Goal: Task Accomplishment & Management: Use online tool/utility

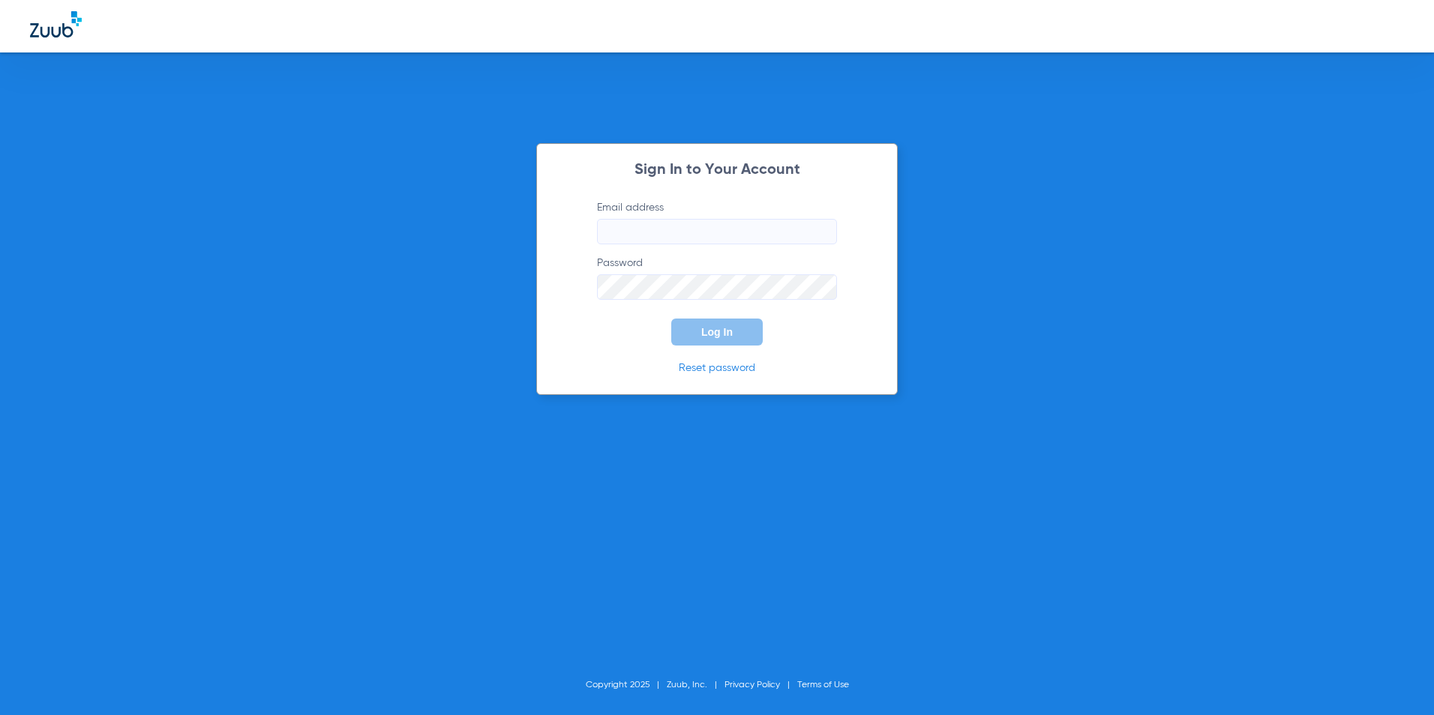
type input "mgarza@cfhconline.org"
click at [705, 325] on button "Log In" at bounding box center [716, 332] width 91 height 27
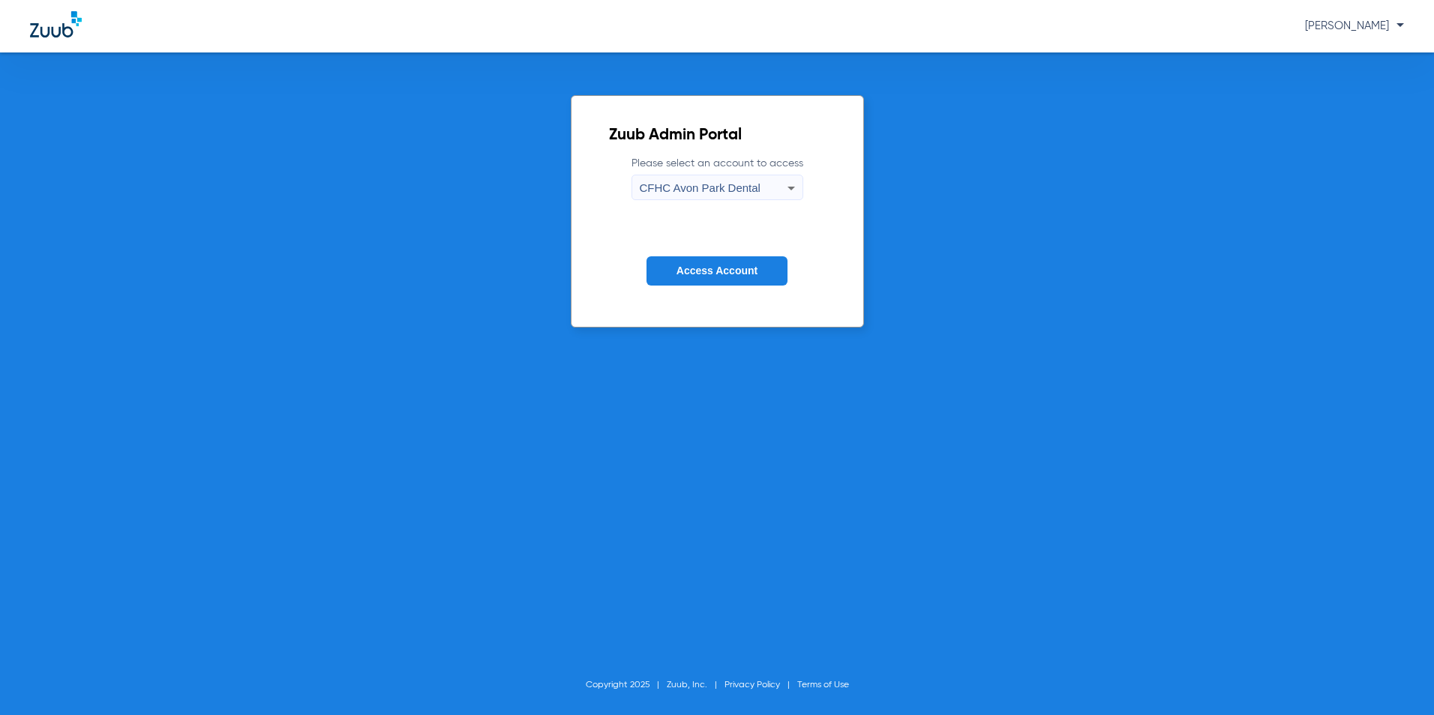
click at [706, 196] on div "CFHC Avon Park Dental" at bounding box center [714, 187] width 148 height 25
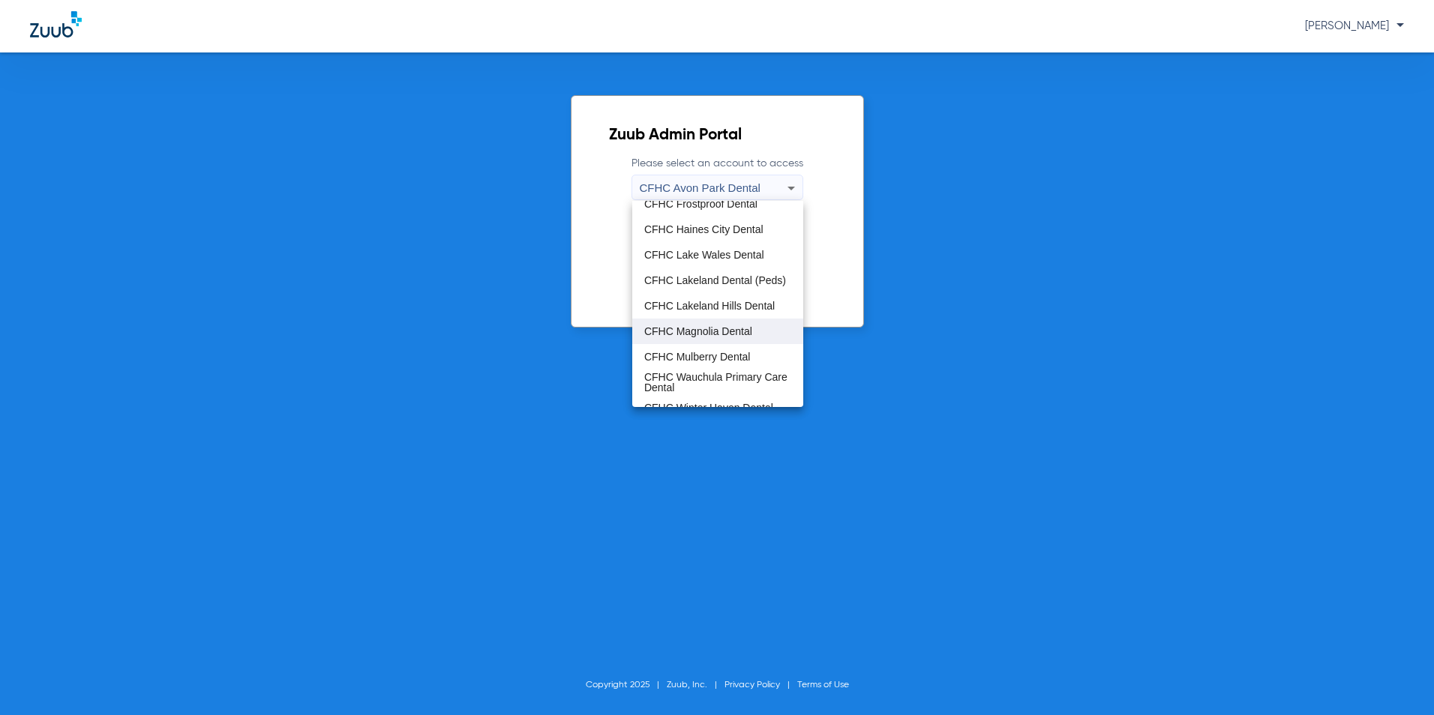
scroll to position [100, 0]
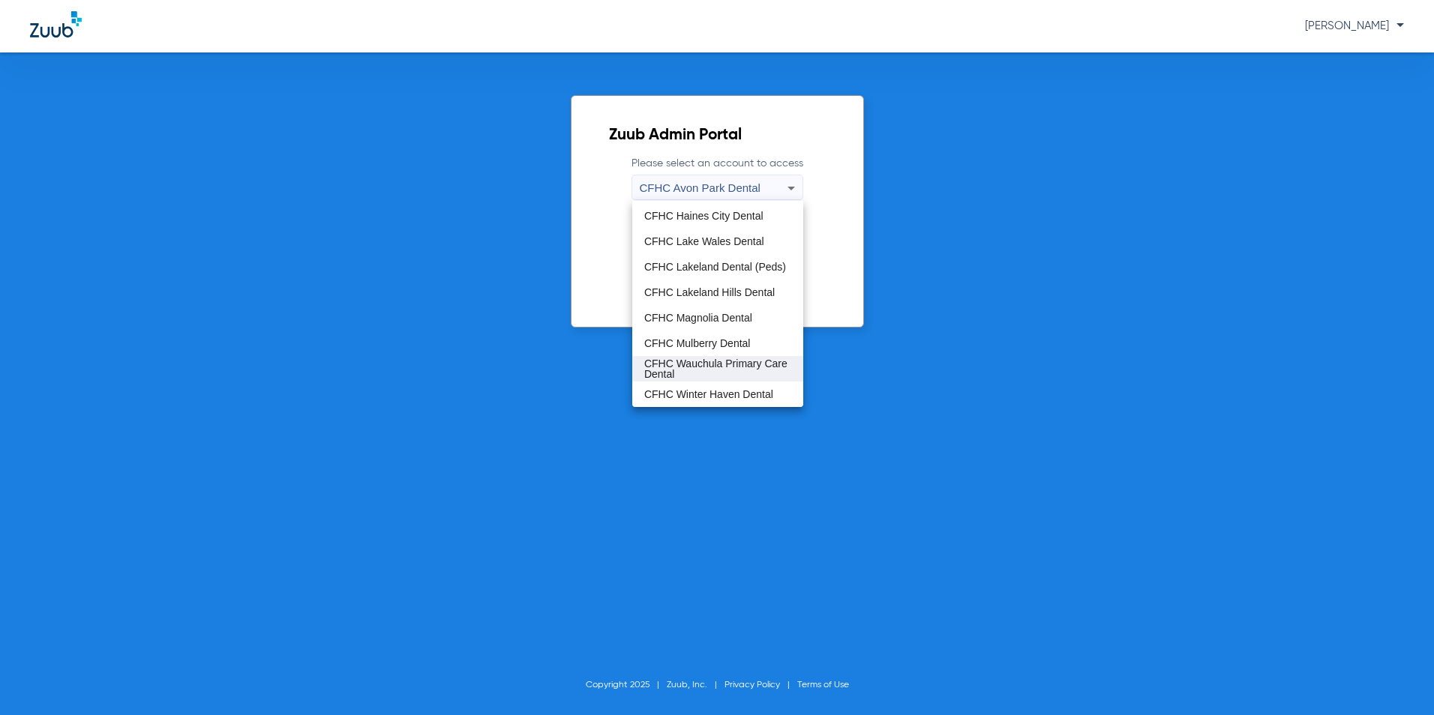
click at [679, 358] on span "CFHC Wauchula Primary Care Dental" at bounding box center [717, 368] width 147 height 21
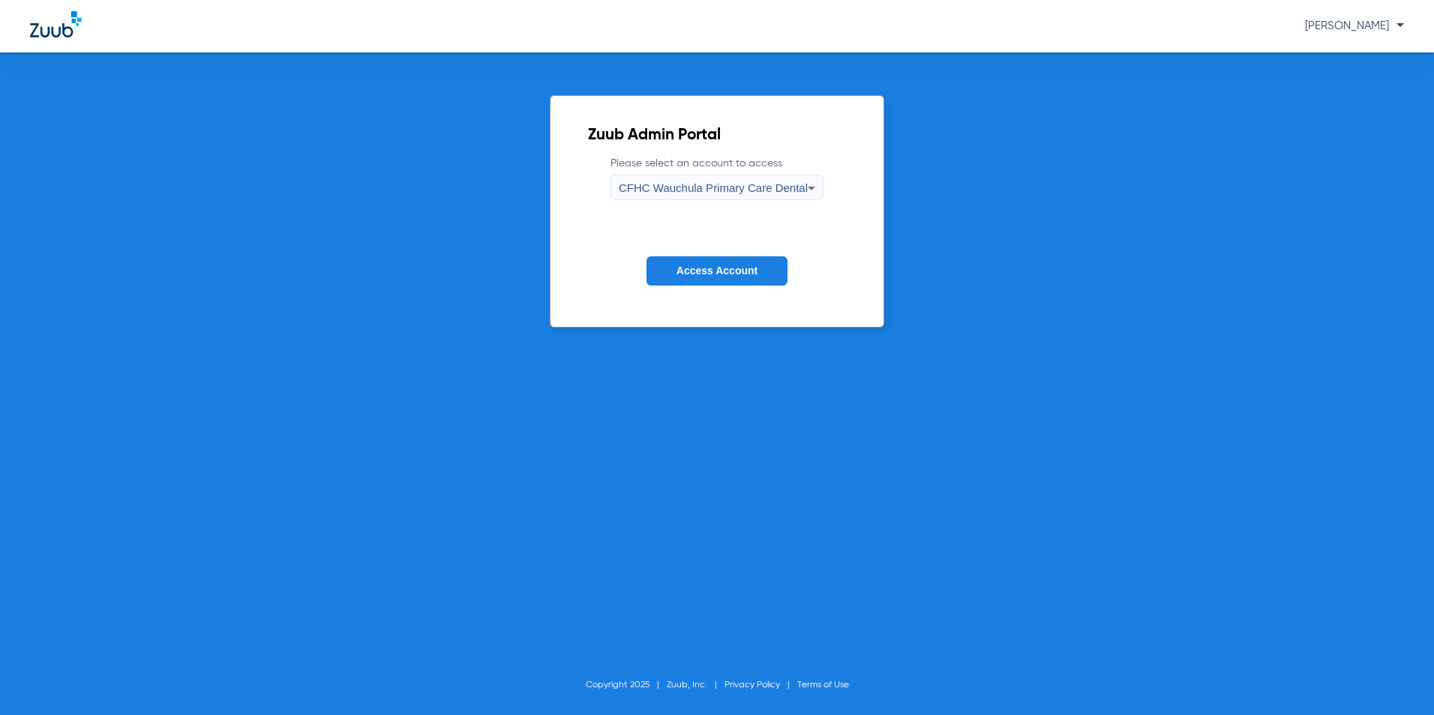
click at [706, 256] on button "Access Account" at bounding box center [716, 270] width 141 height 29
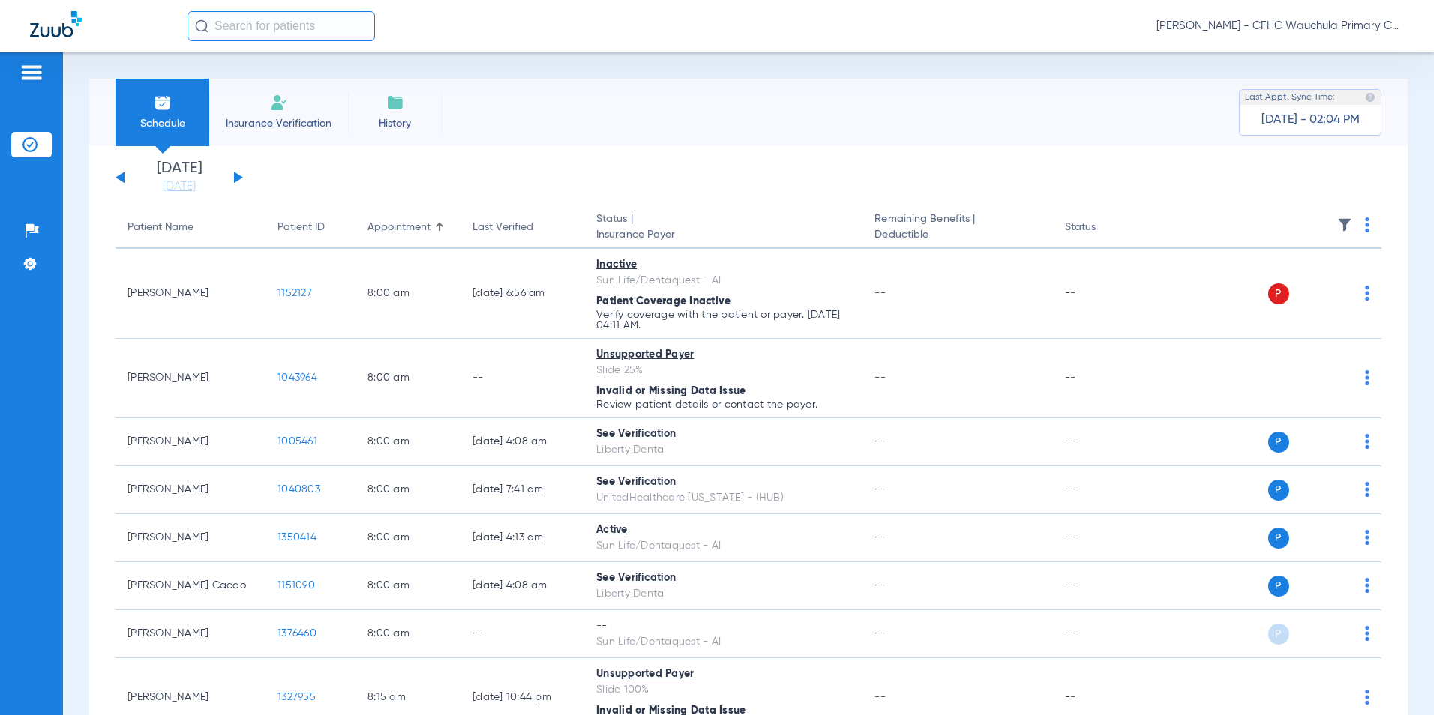
click at [229, 177] on div "Monday 06-09-2025 Tuesday 06-10-2025 Wednesday 06-11-2025 Thursday 06-12-2025 F…" at bounding box center [178, 177] width 127 height 33
click at [232, 177] on div "Monday 06-09-2025 Tuesday 06-10-2025 Wednesday 06-11-2025 Thursday 06-12-2025 F…" at bounding box center [178, 177] width 127 height 33
click at [239, 174] on div "Monday 06-09-2025 Tuesday 06-10-2025 Wednesday 06-11-2025 Thursday 06-12-2025 F…" at bounding box center [178, 177] width 127 height 33
click at [235, 178] on button at bounding box center [238, 177] width 9 height 11
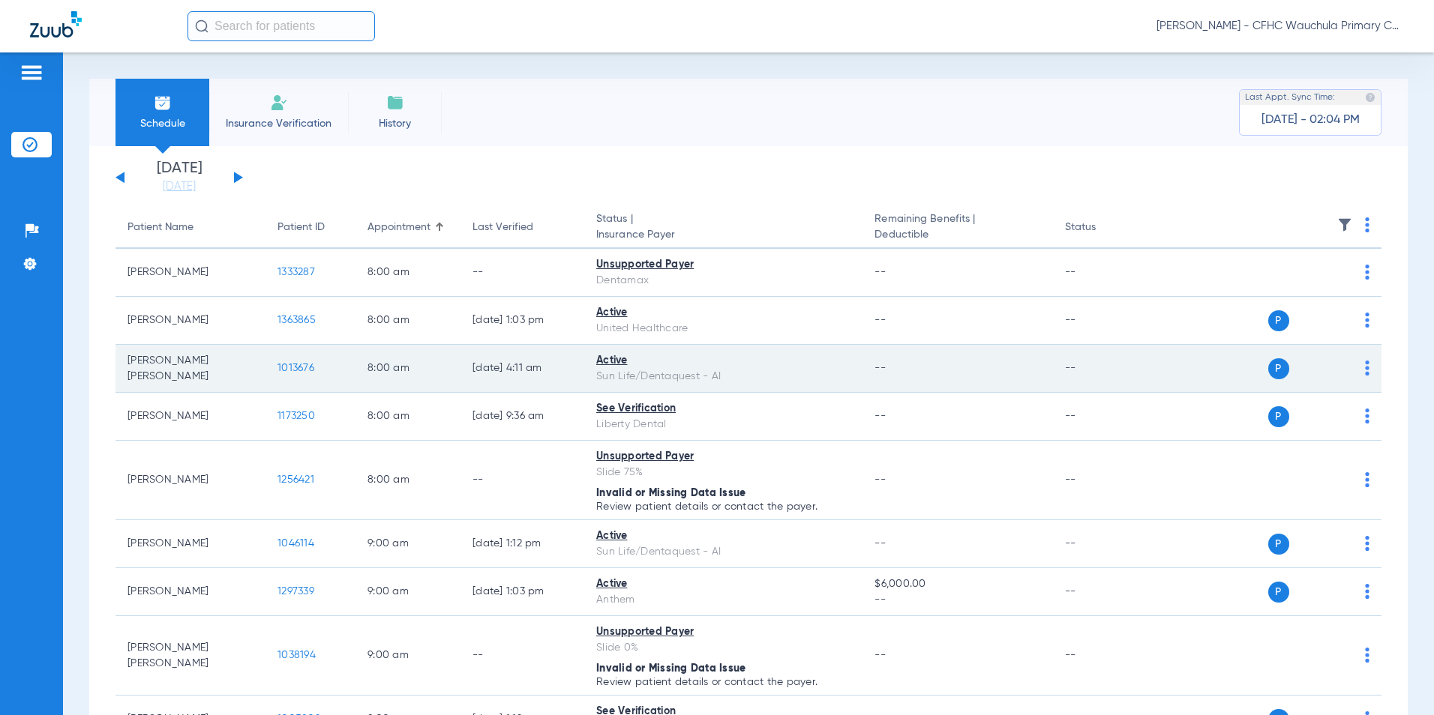
click at [286, 370] on span "1013676" at bounding box center [295, 368] width 37 height 10
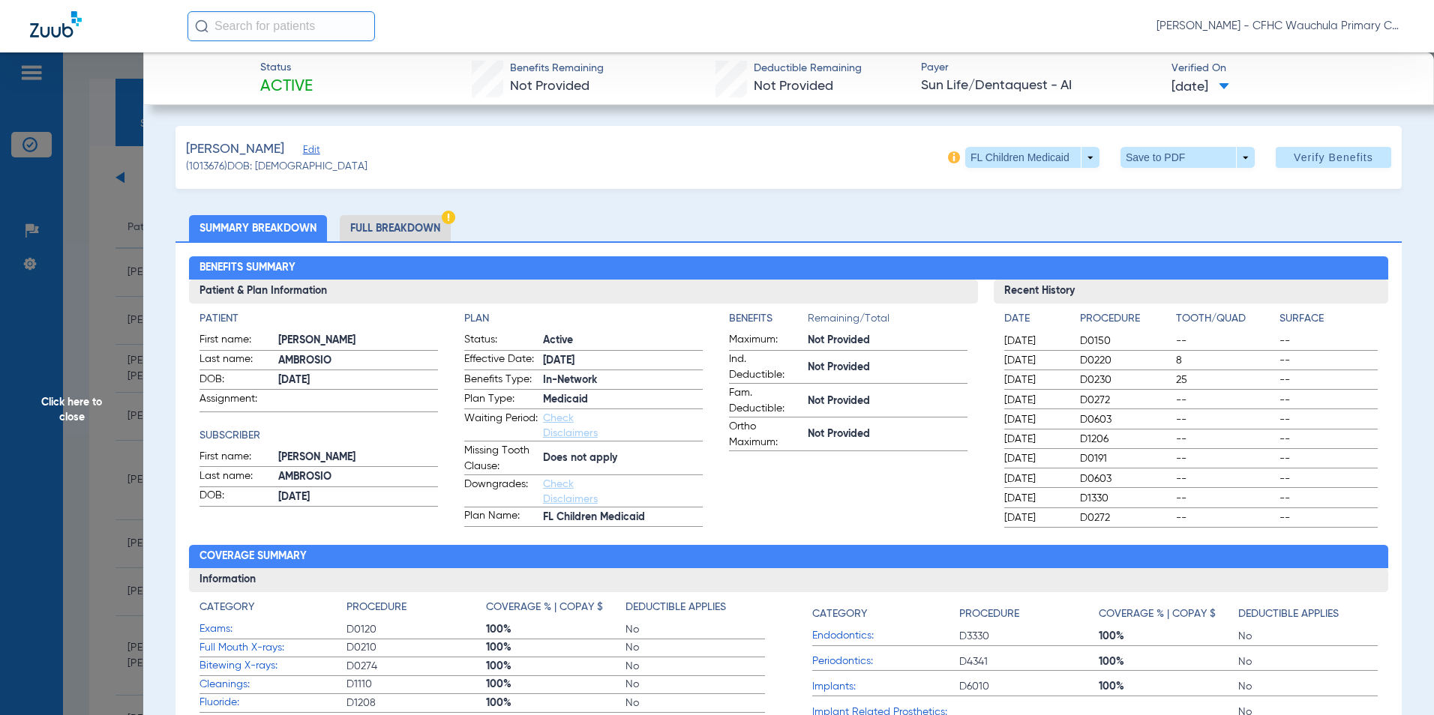
click at [397, 225] on li "Full Breakdown" at bounding box center [395, 228] width 111 height 26
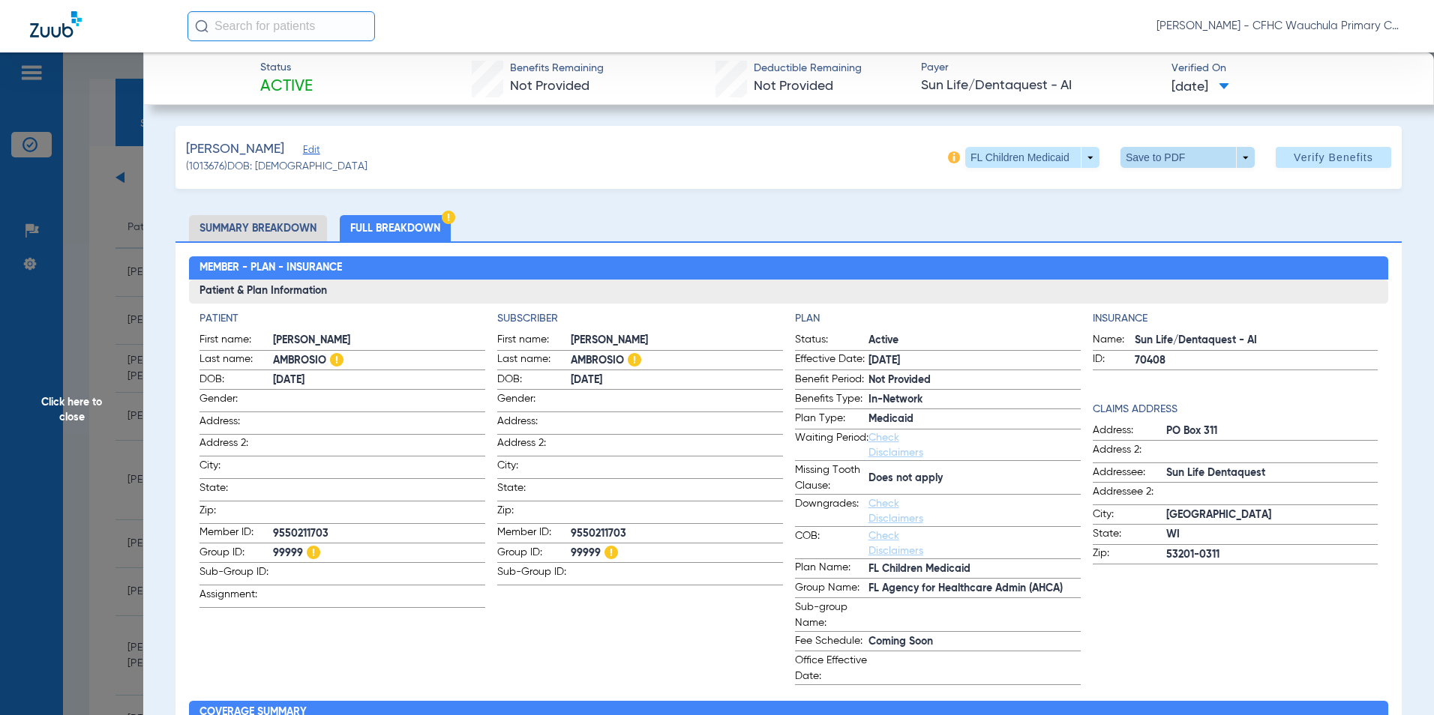
click at [1132, 160] on span at bounding box center [1187, 157] width 134 height 21
click at [1142, 192] on button "insert_drive_file Save to PDF" at bounding box center [1166, 187] width 113 height 30
drag, startPoint x: 57, startPoint y: 412, endPoint x: 98, endPoint y: 418, distance: 41.6
click at [58, 412] on span "Click here to close" at bounding box center [71, 409] width 143 height 715
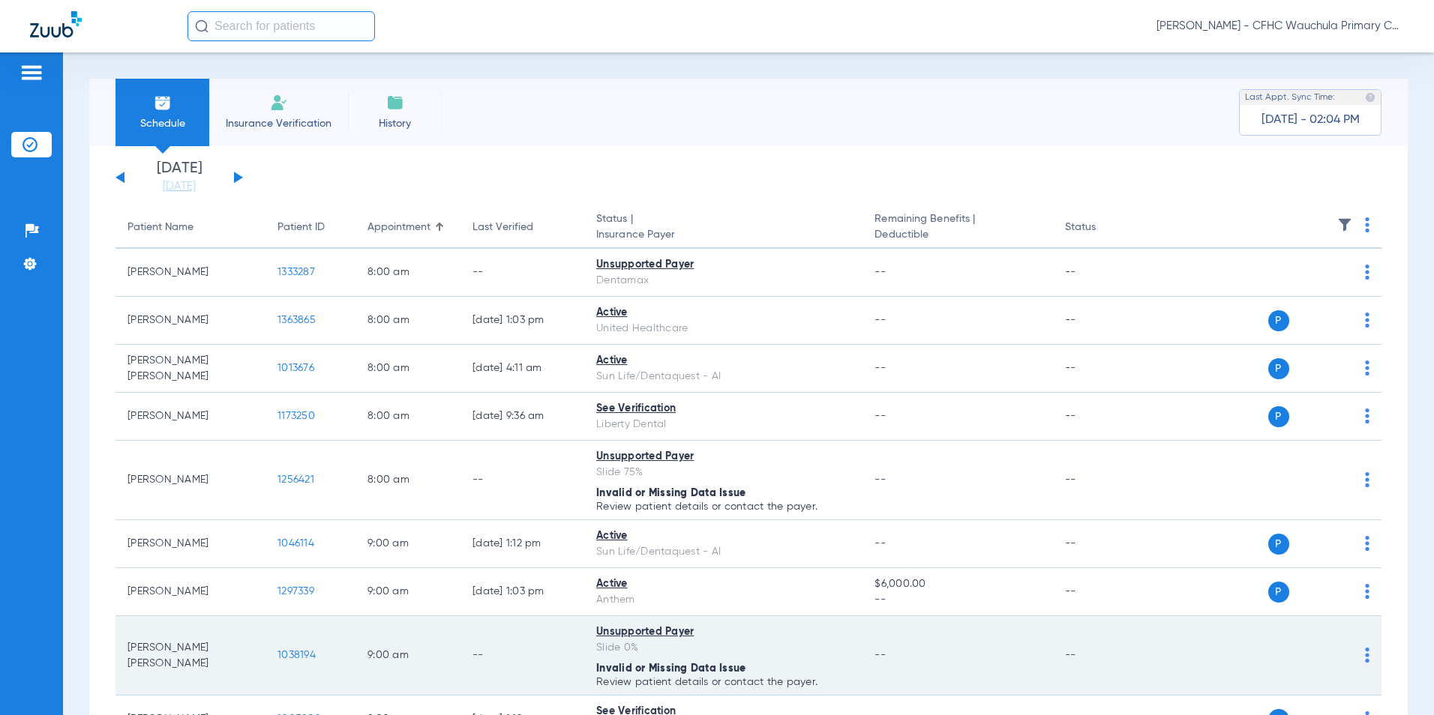
click at [287, 654] on span "1038194" at bounding box center [296, 655] width 38 height 10
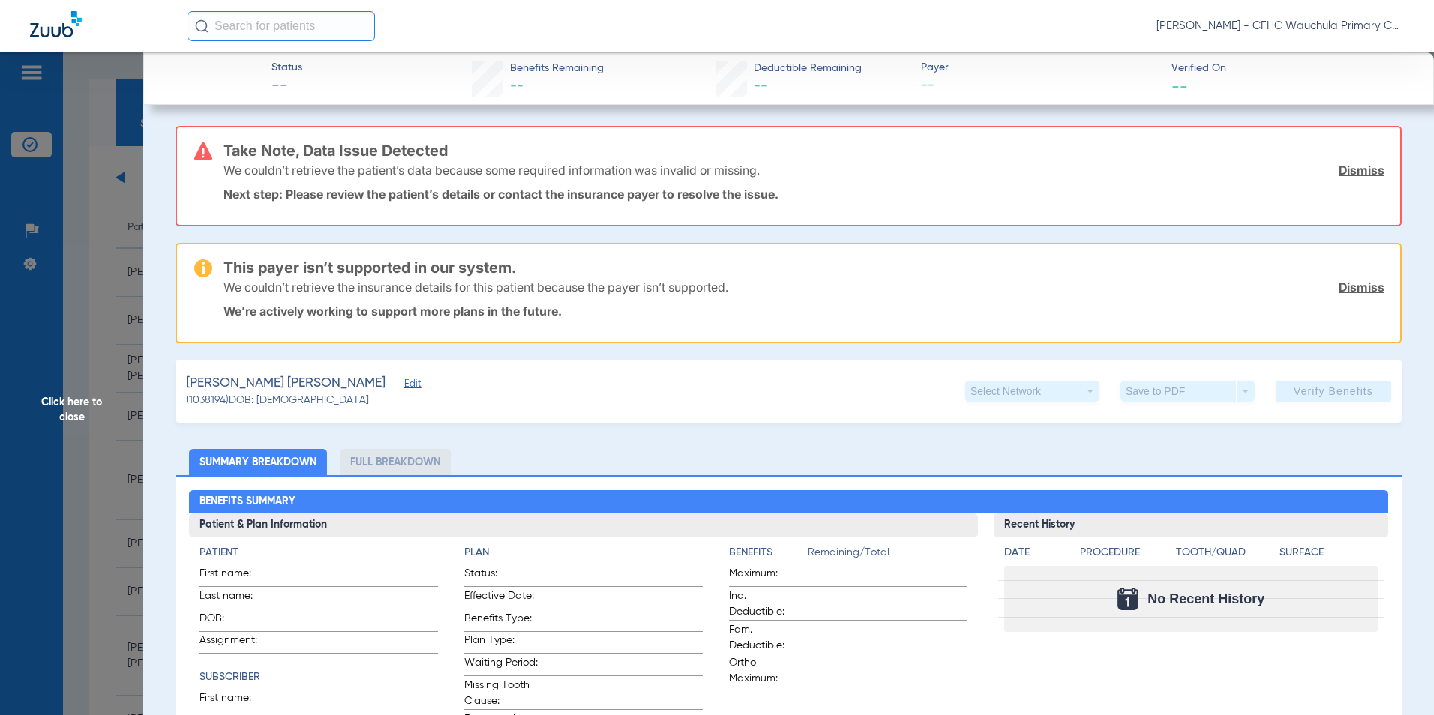
click at [1355, 166] on link "Dismiss" at bounding box center [1362, 170] width 46 height 15
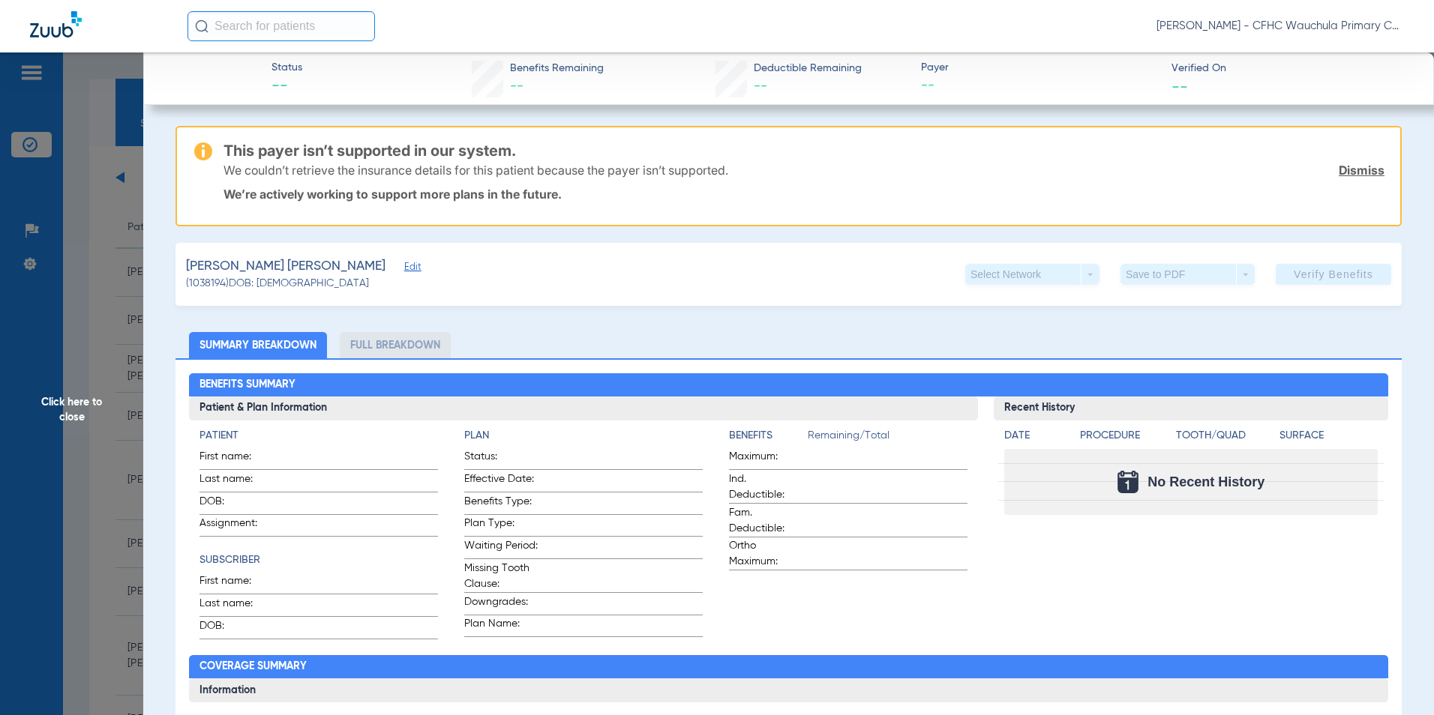
click at [1361, 168] on link "Dismiss" at bounding box center [1362, 170] width 46 height 15
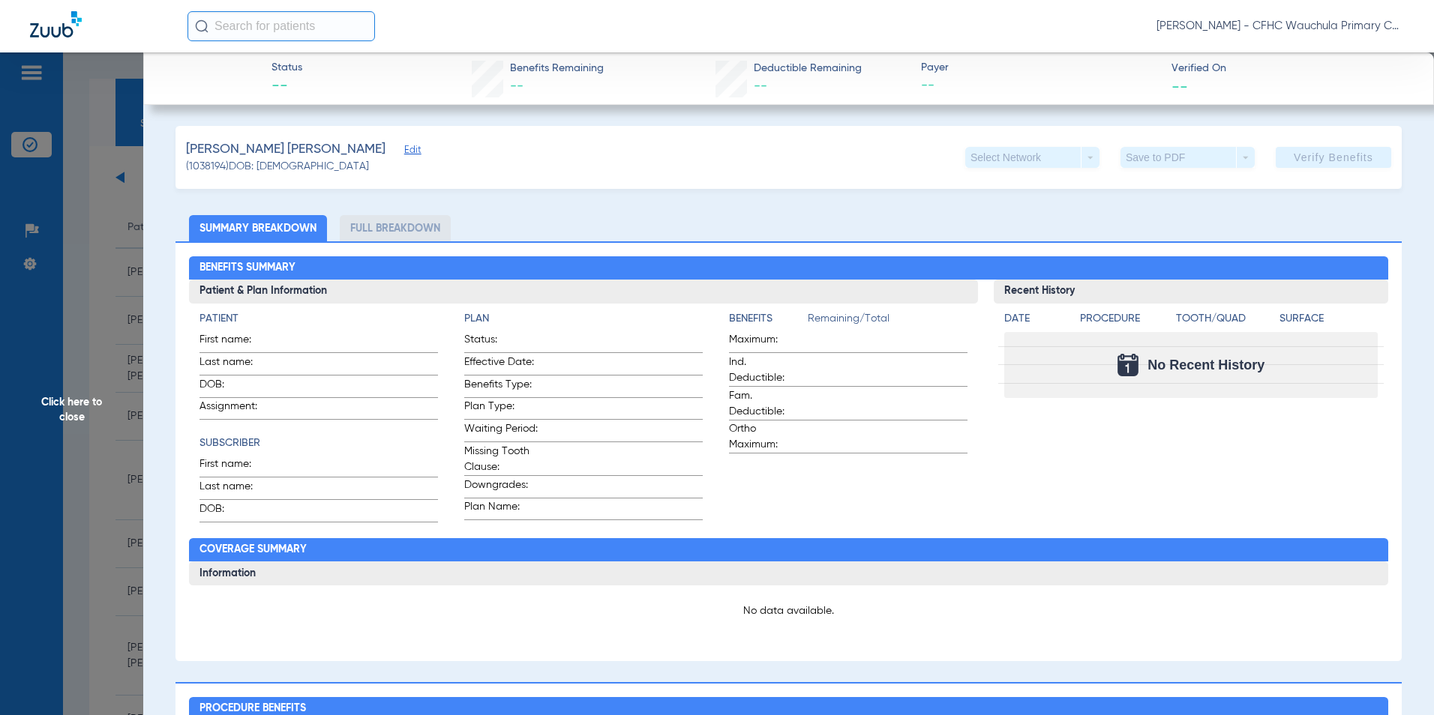
click at [61, 412] on span "Click here to close" at bounding box center [71, 409] width 143 height 715
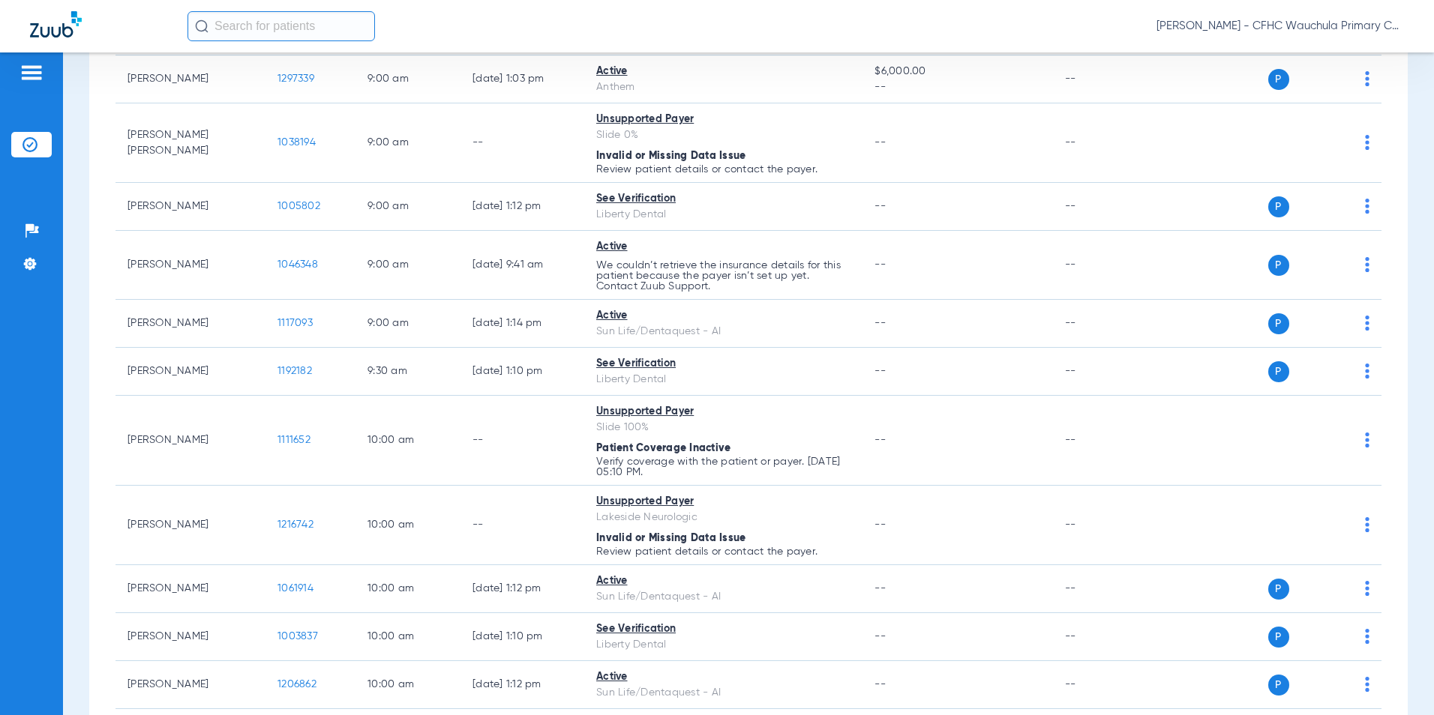
scroll to position [525, 0]
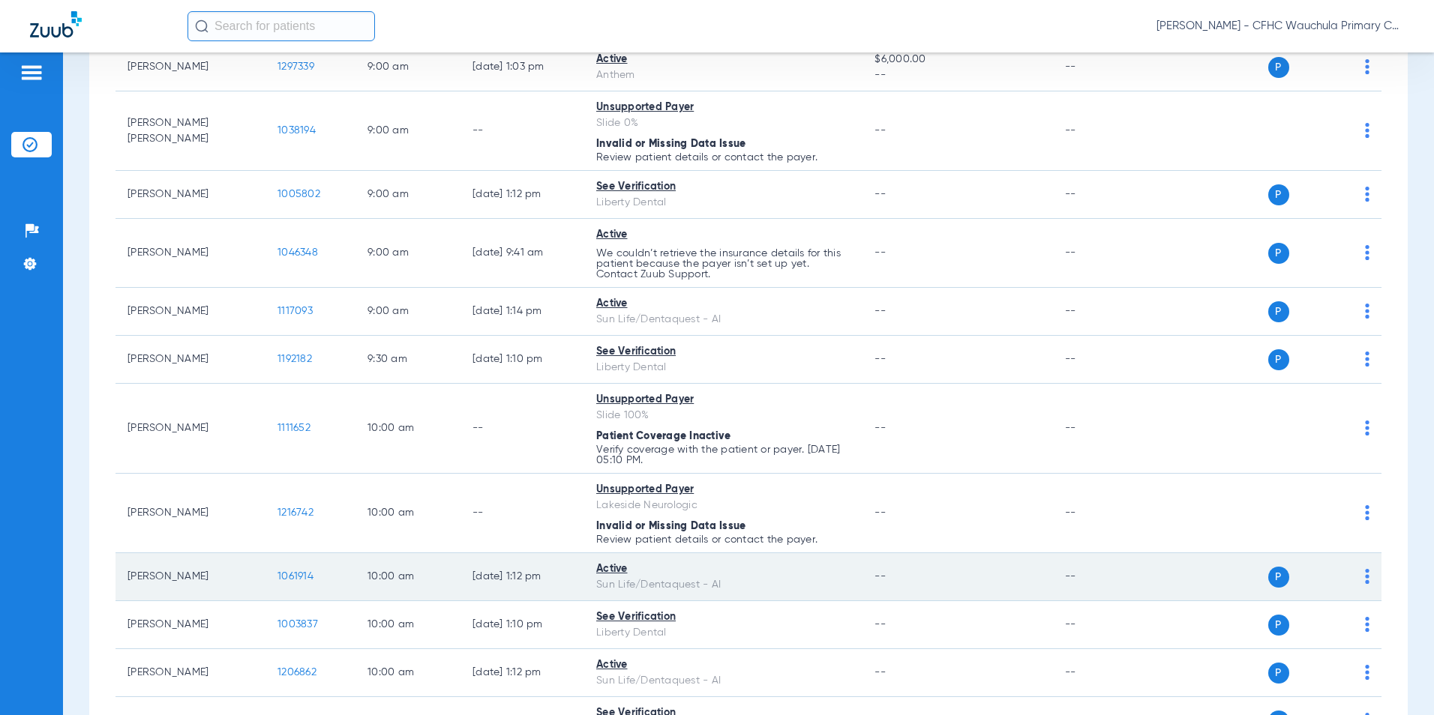
click at [288, 579] on span "1061914" at bounding box center [295, 576] width 36 height 10
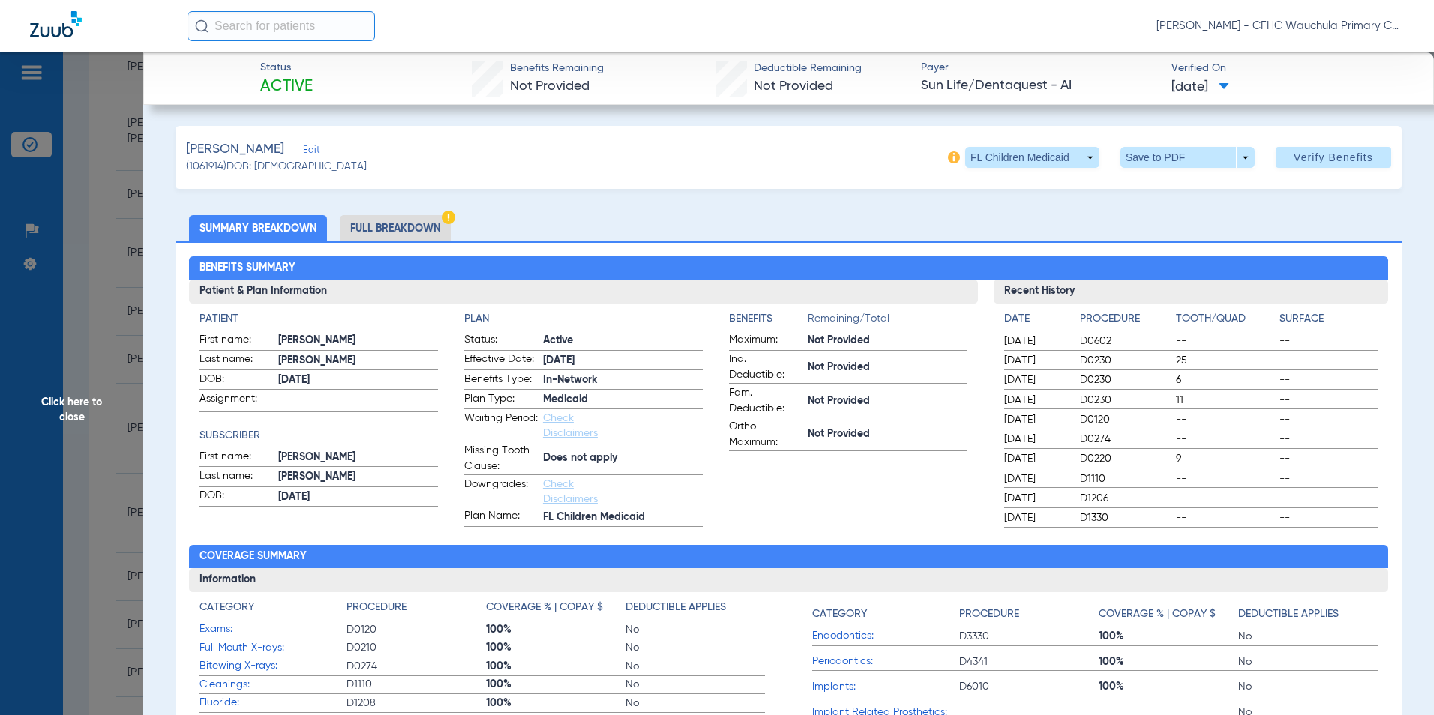
click at [397, 226] on li "Full Breakdown" at bounding box center [395, 228] width 111 height 26
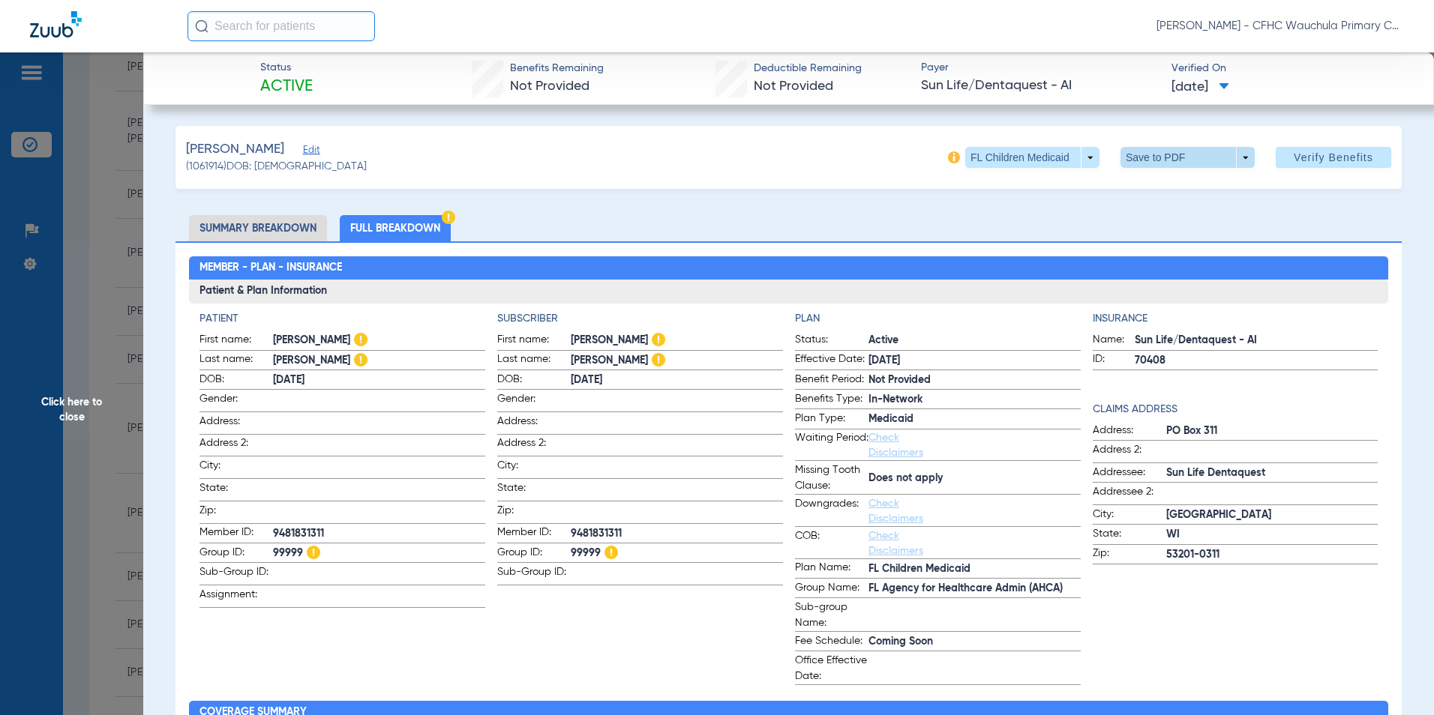
click at [1169, 161] on span at bounding box center [1187, 157] width 36 height 36
click at [1168, 191] on span "Save to PDF" at bounding box center [1181, 187] width 59 height 10
drag, startPoint x: 62, startPoint y: 413, endPoint x: 94, endPoint y: 403, distance: 33.7
click at [62, 413] on span "Click here to close" at bounding box center [71, 409] width 143 height 715
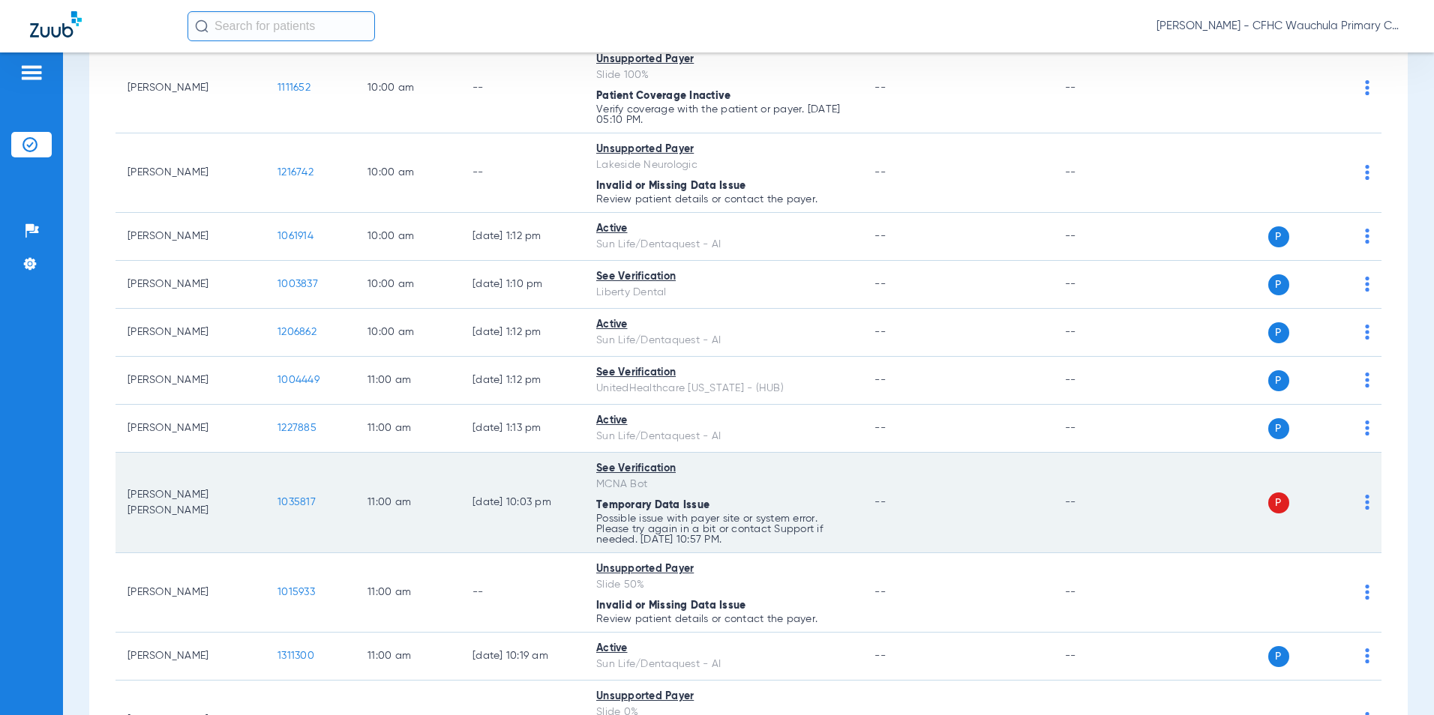
scroll to position [900, 0]
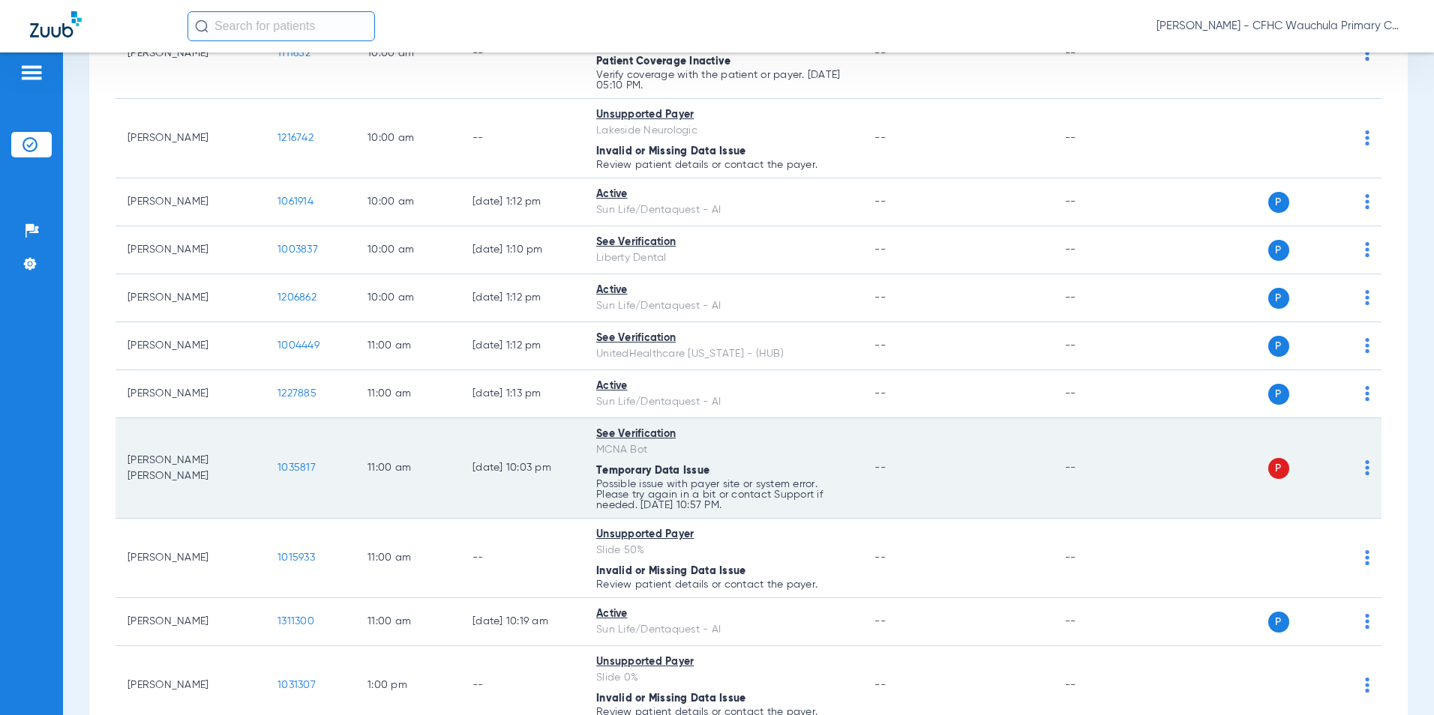
click at [293, 471] on span "1035817" at bounding box center [296, 468] width 38 height 10
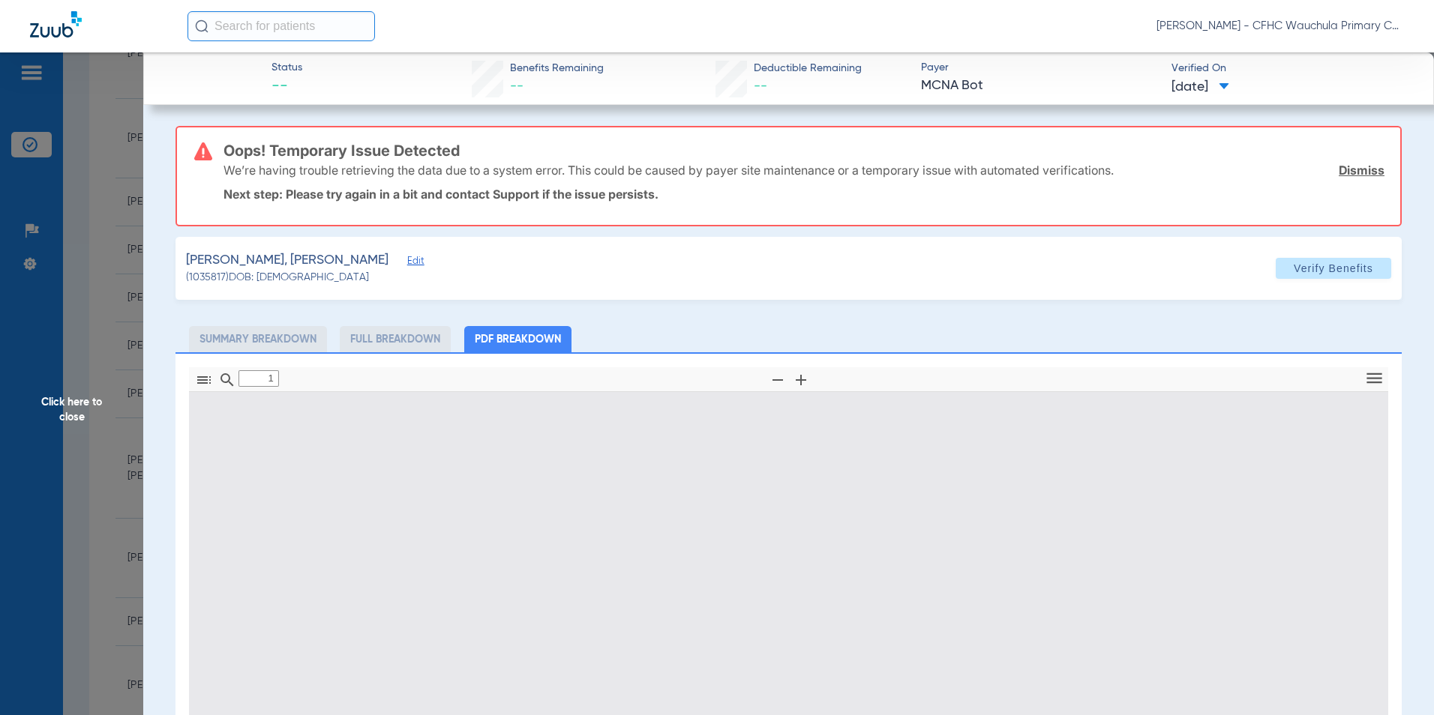
type input "0"
select select "page-width"
type input "1"
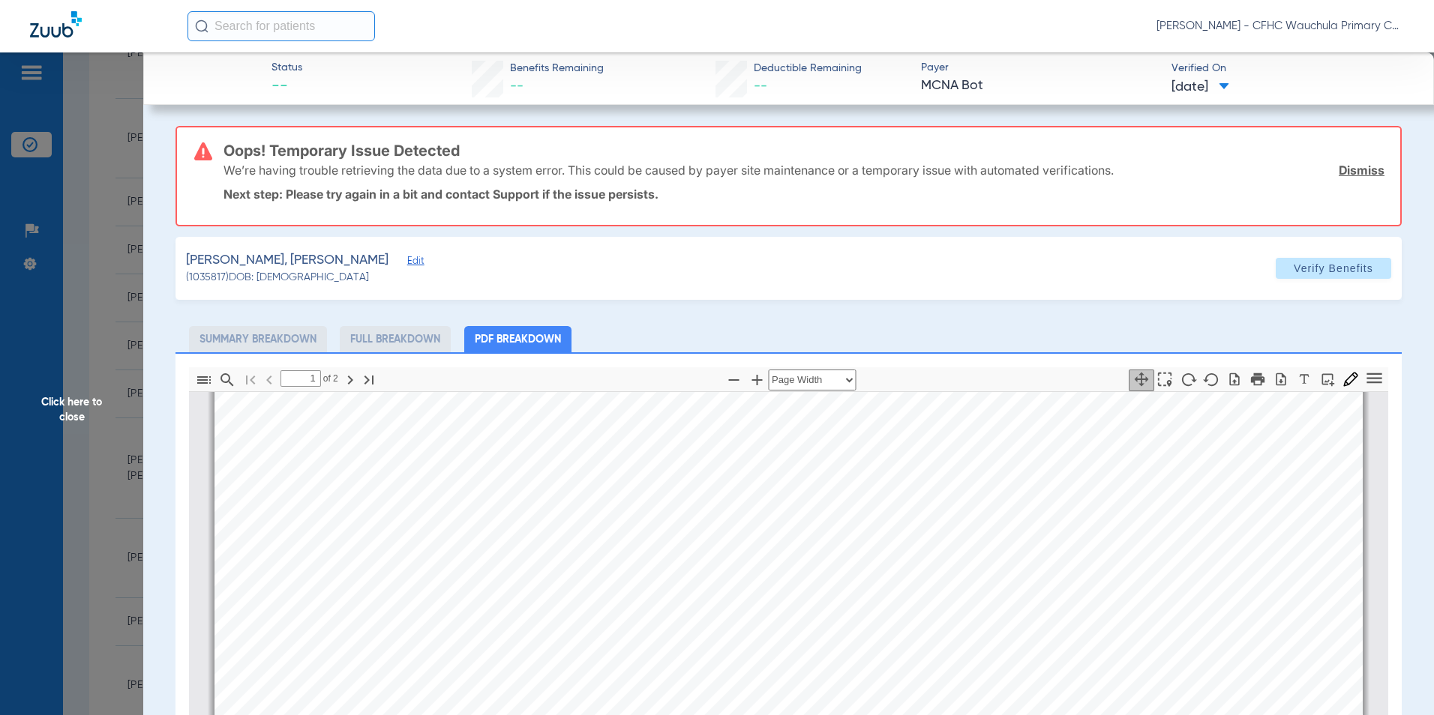
scroll to position [457, 0]
click at [1276, 376] on icon "button" at bounding box center [1281, 379] width 10 height 13
click at [68, 402] on span "Click here to close" at bounding box center [71, 409] width 143 height 715
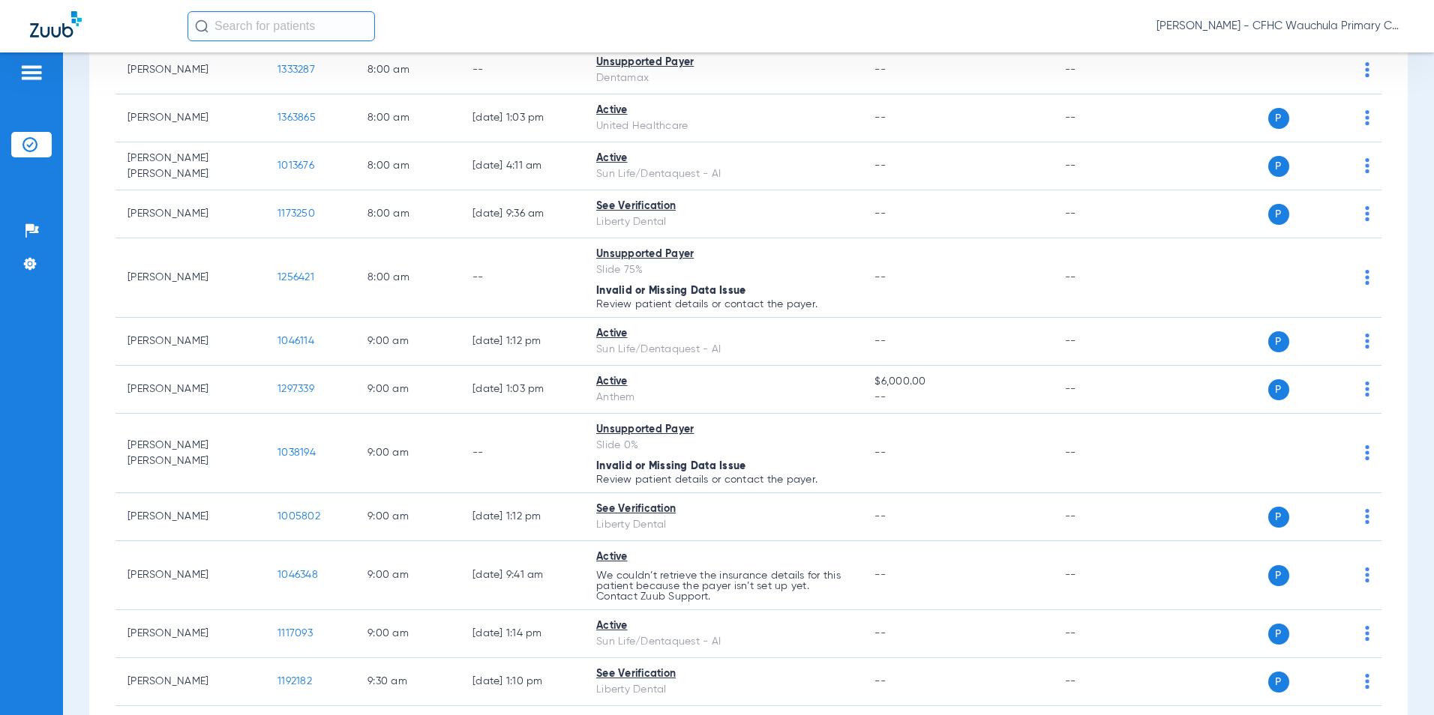
scroll to position [0, 0]
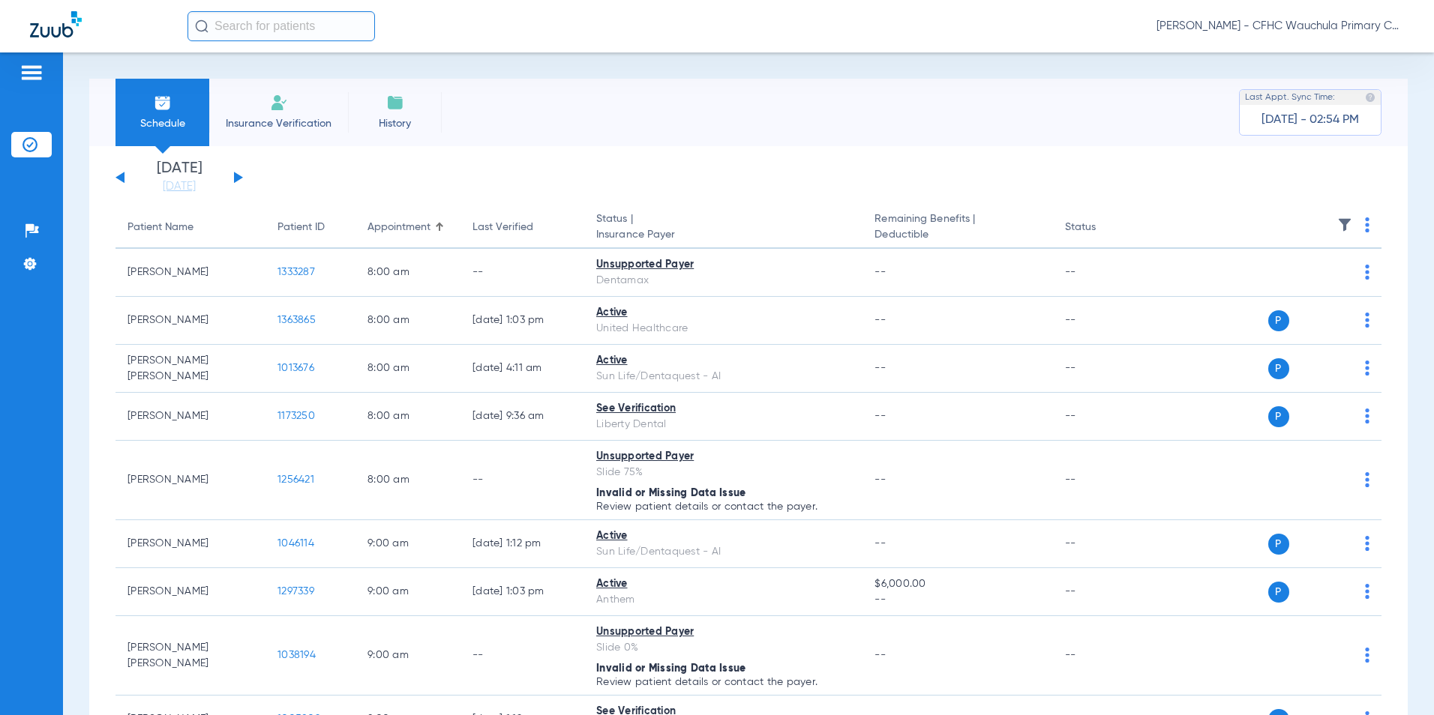
drag, startPoint x: 121, startPoint y: 178, endPoint x: 171, endPoint y: 212, distance: 60.3
click at [121, 178] on button at bounding box center [119, 177] width 9 height 11
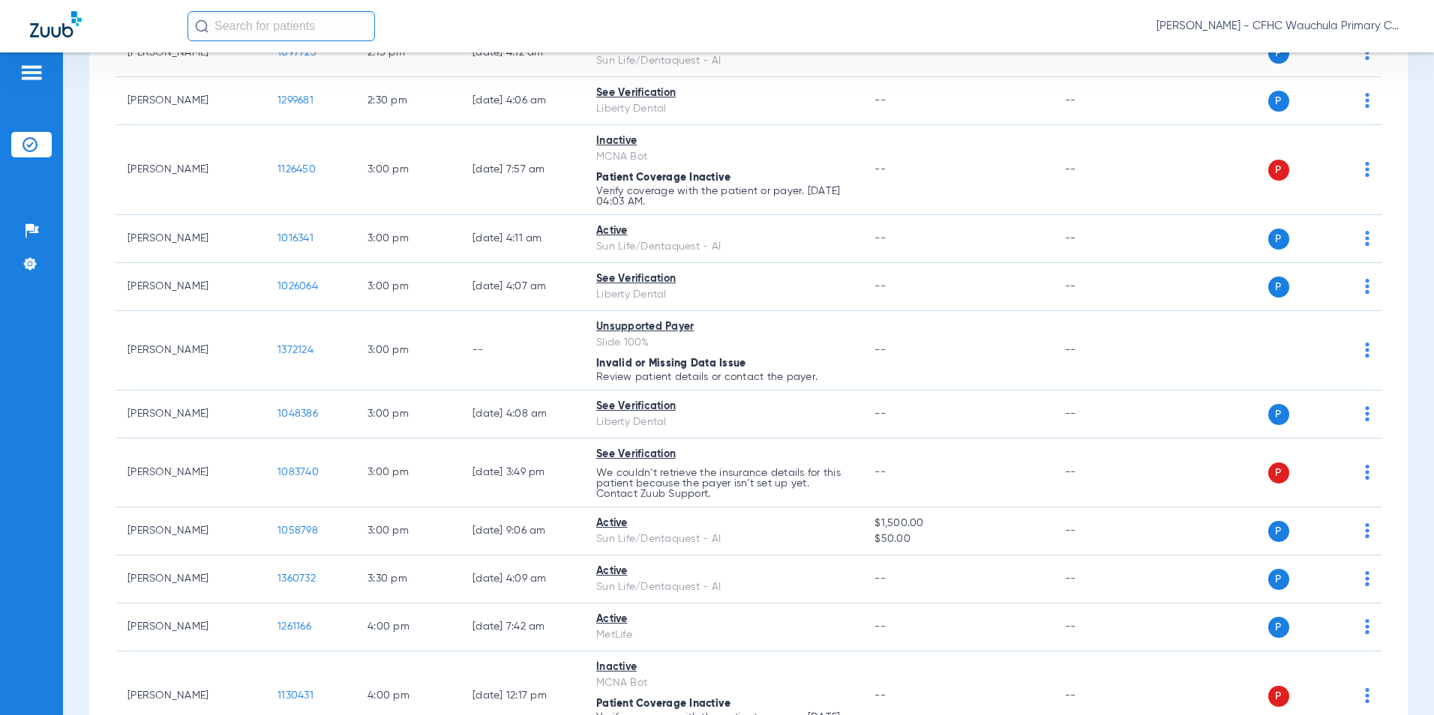
scroll to position [2550, 0]
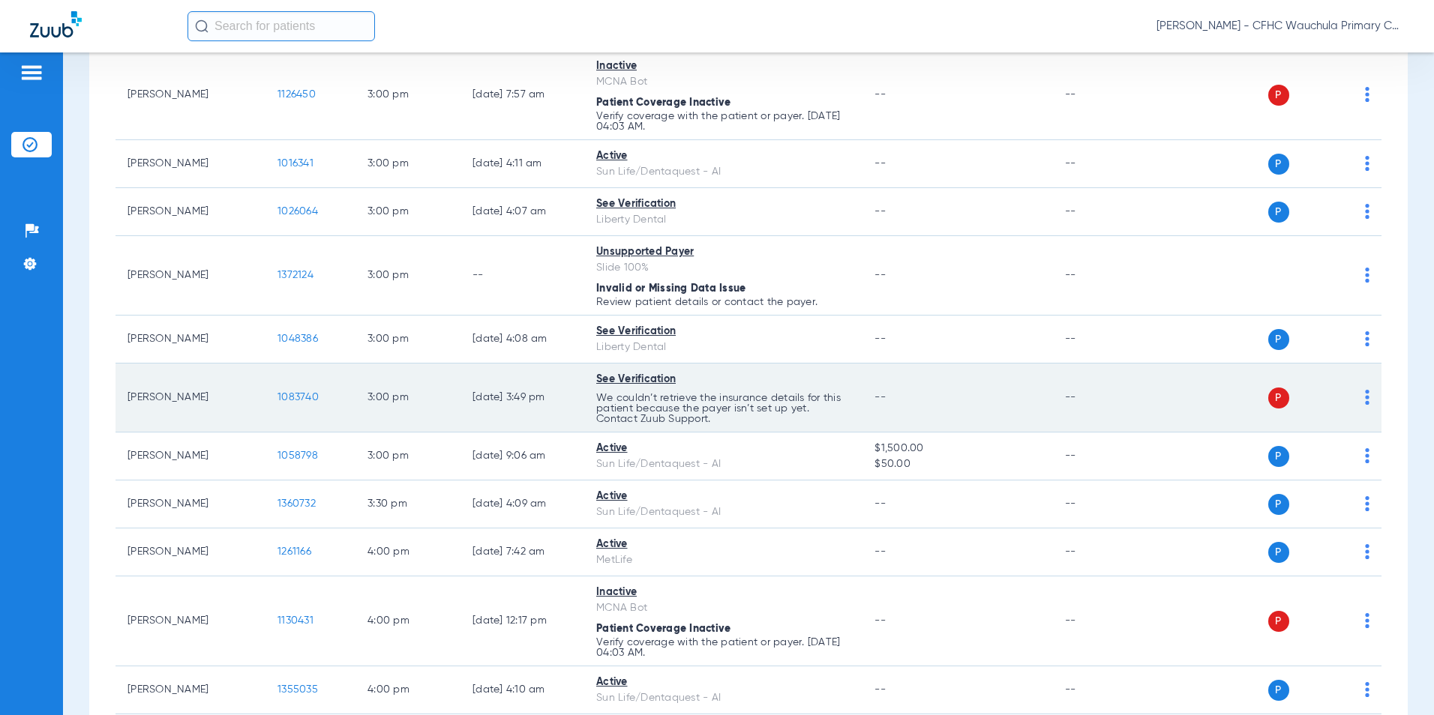
click at [296, 403] on td "1083740" at bounding box center [310, 398] width 90 height 69
click at [310, 397] on span "1083740" at bounding box center [297, 397] width 41 height 10
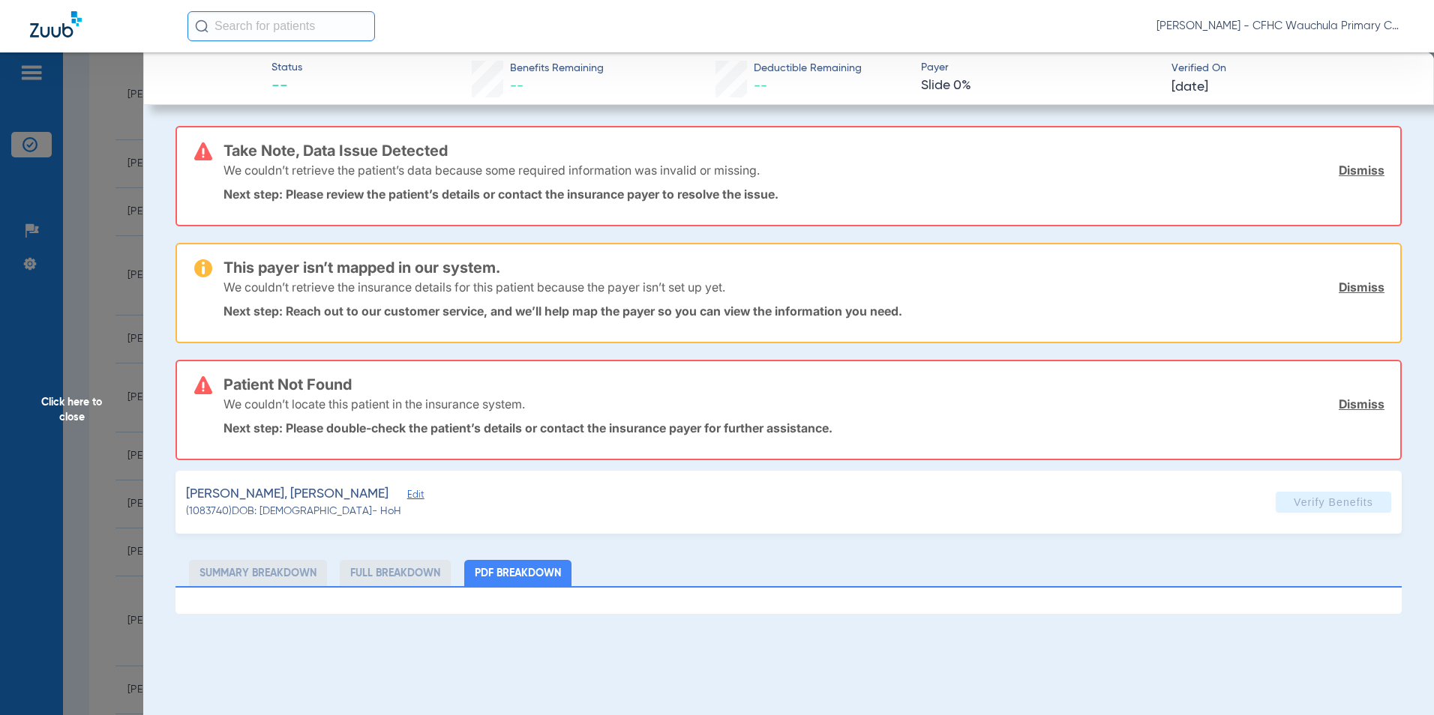
click at [1357, 175] on link "Dismiss" at bounding box center [1362, 170] width 46 height 15
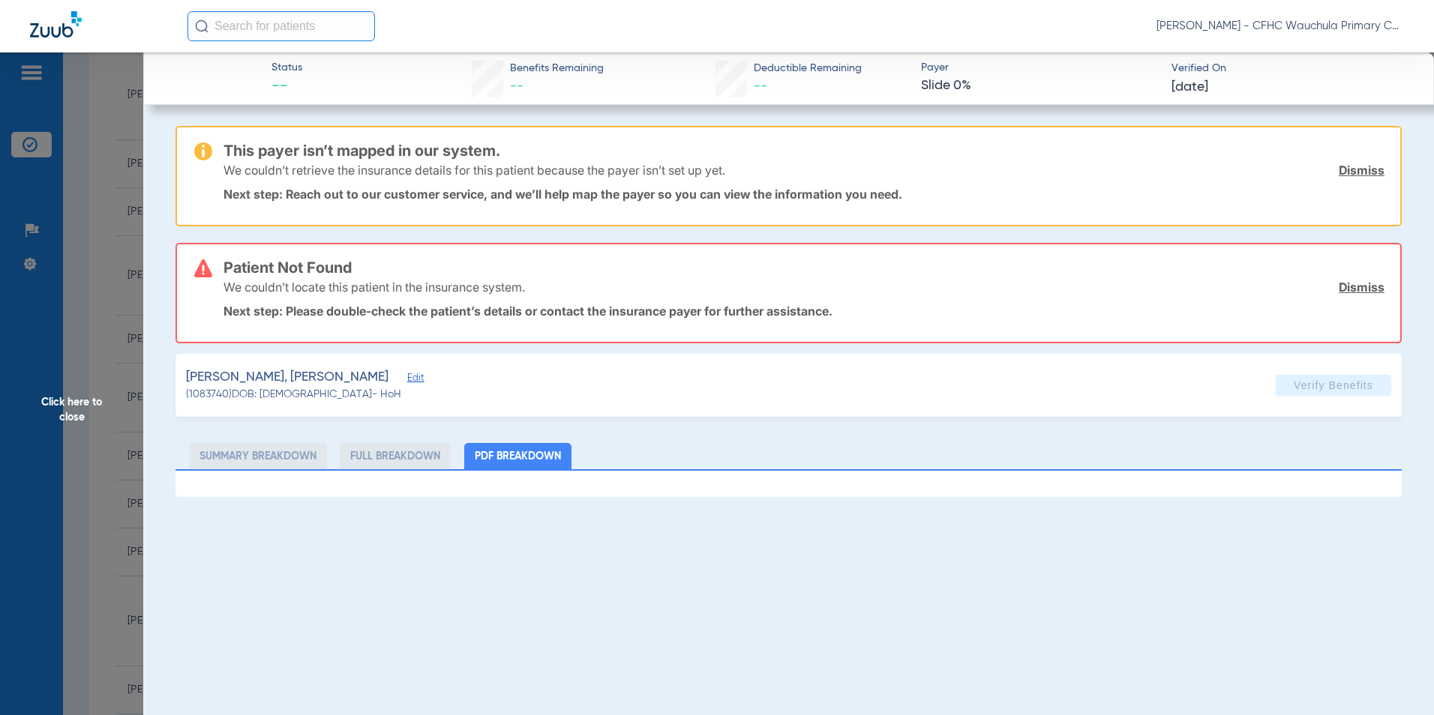
click at [1359, 172] on link "Dismiss" at bounding box center [1362, 170] width 46 height 15
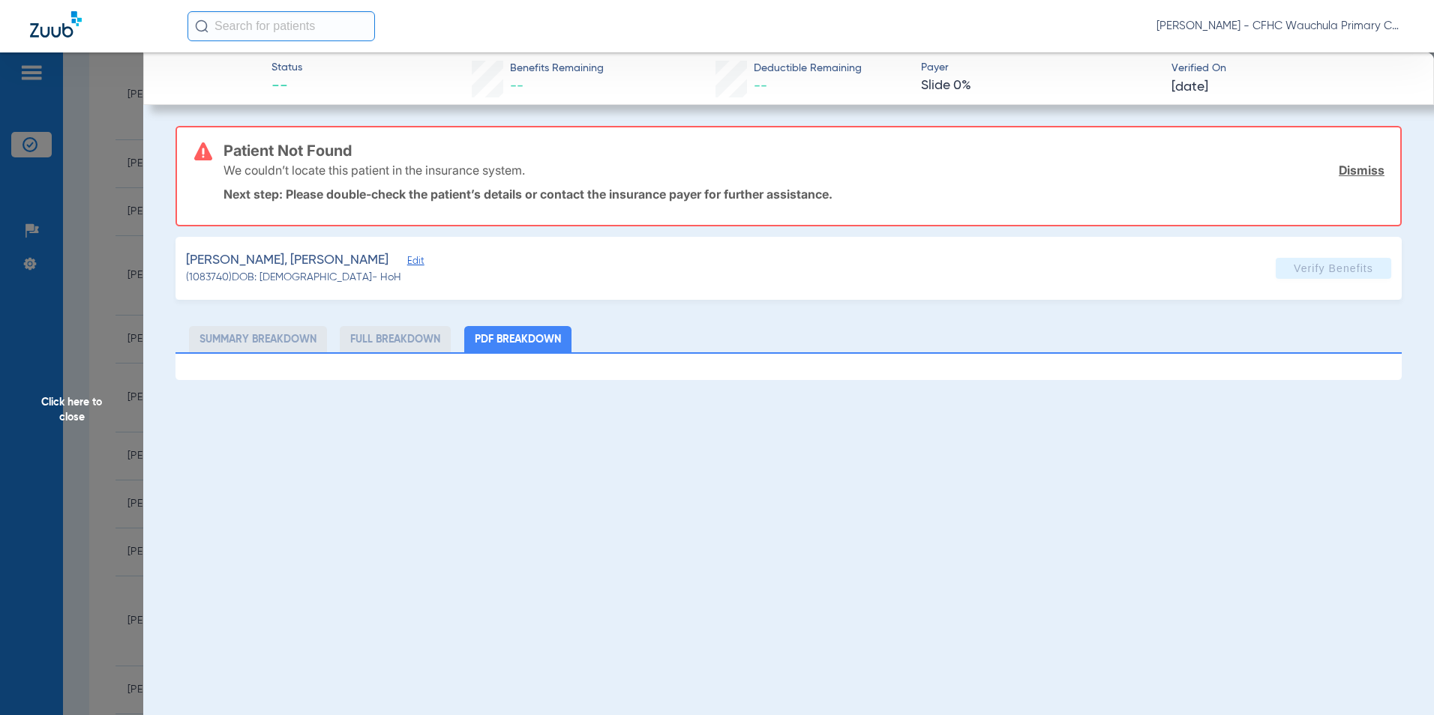
click at [1359, 172] on link "Dismiss" at bounding box center [1362, 170] width 46 height 15
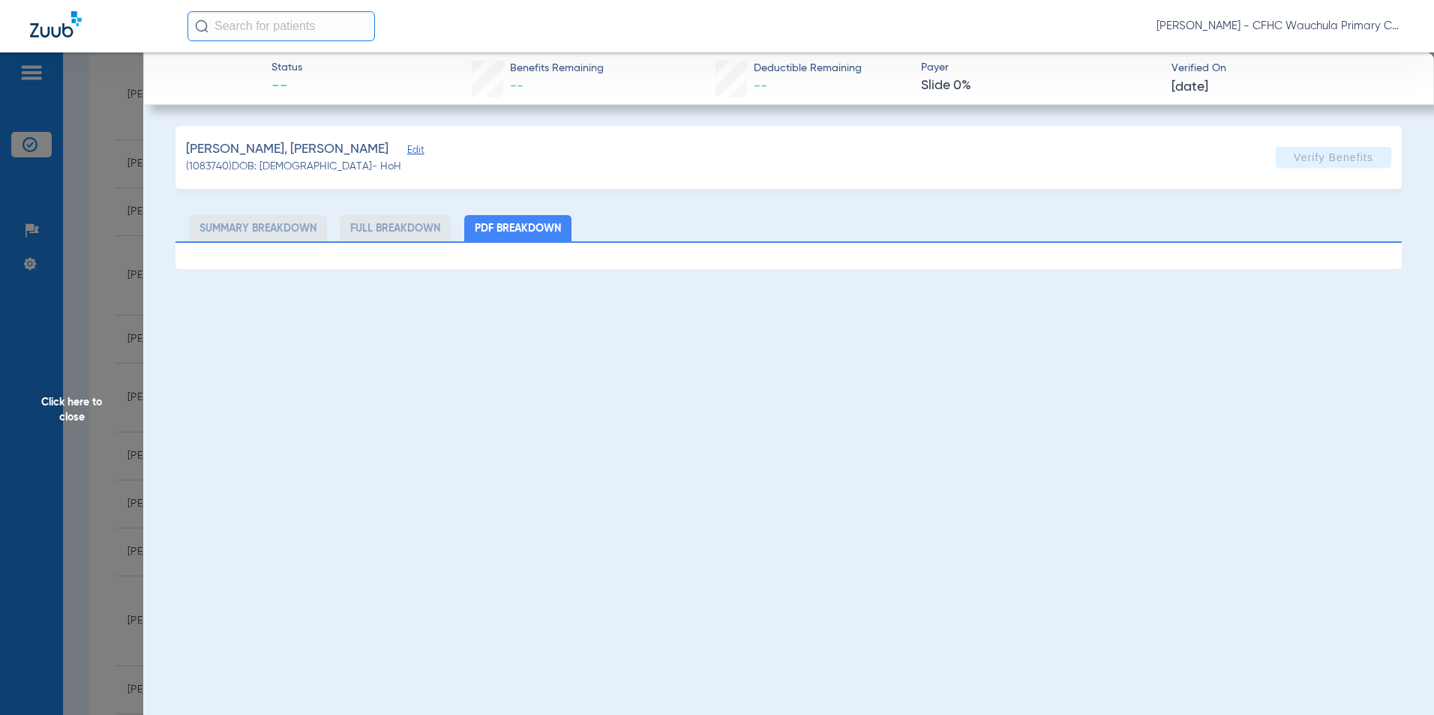
click at [407, 149] on span "Edit" at bounding box center [413, 152] width 13 height 14
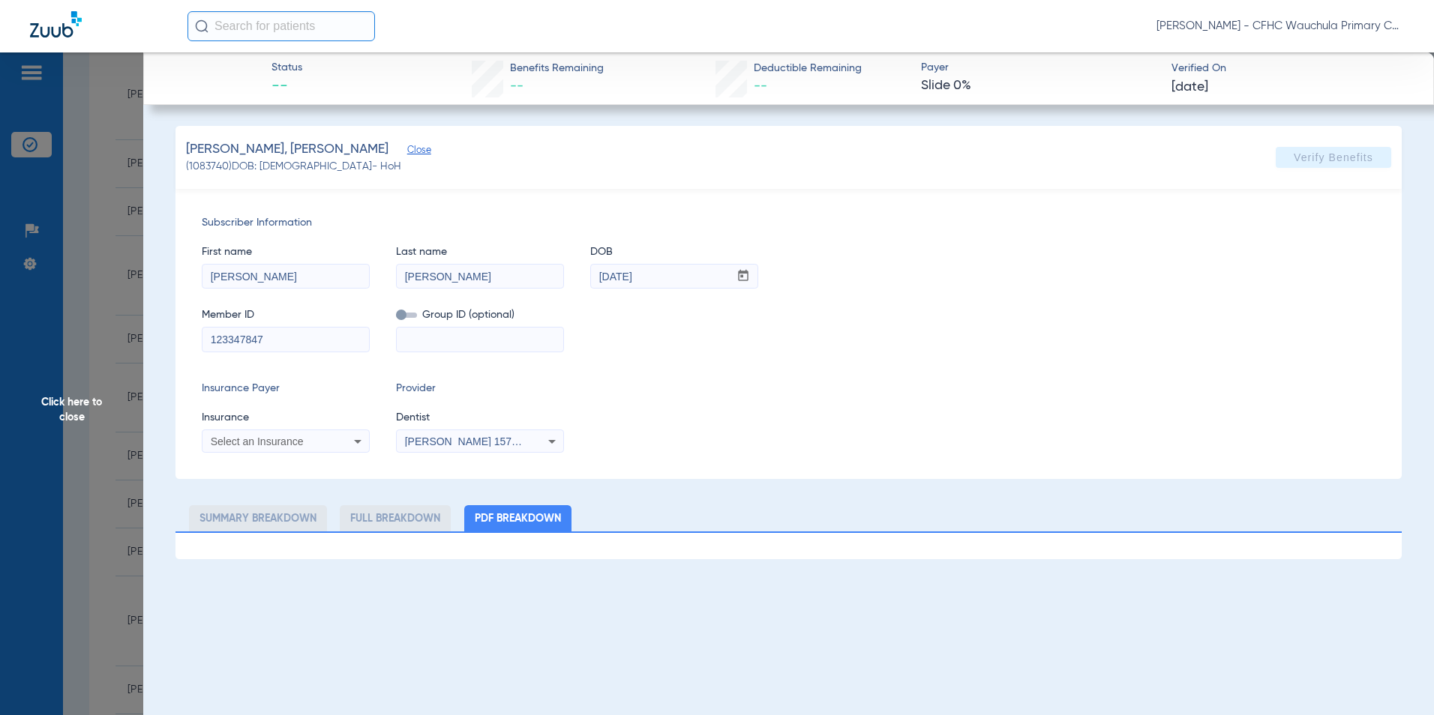
click at [283, 442] on span "Select an Insurance" at bounding box center [257, 442] width 93 height 12
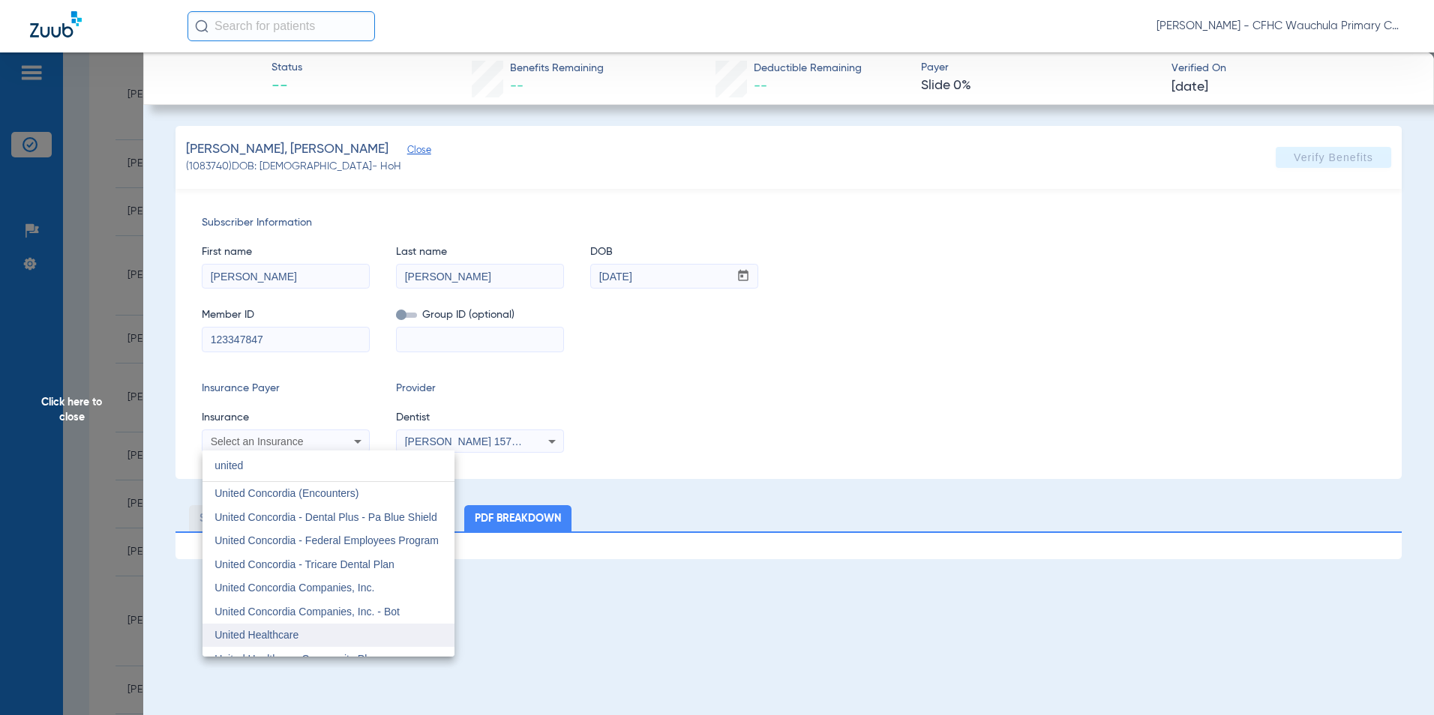
type input "united"
click at [303, 628] on mat-option "United Healthcare" at bounding box center [328, 636] width 252 height 24
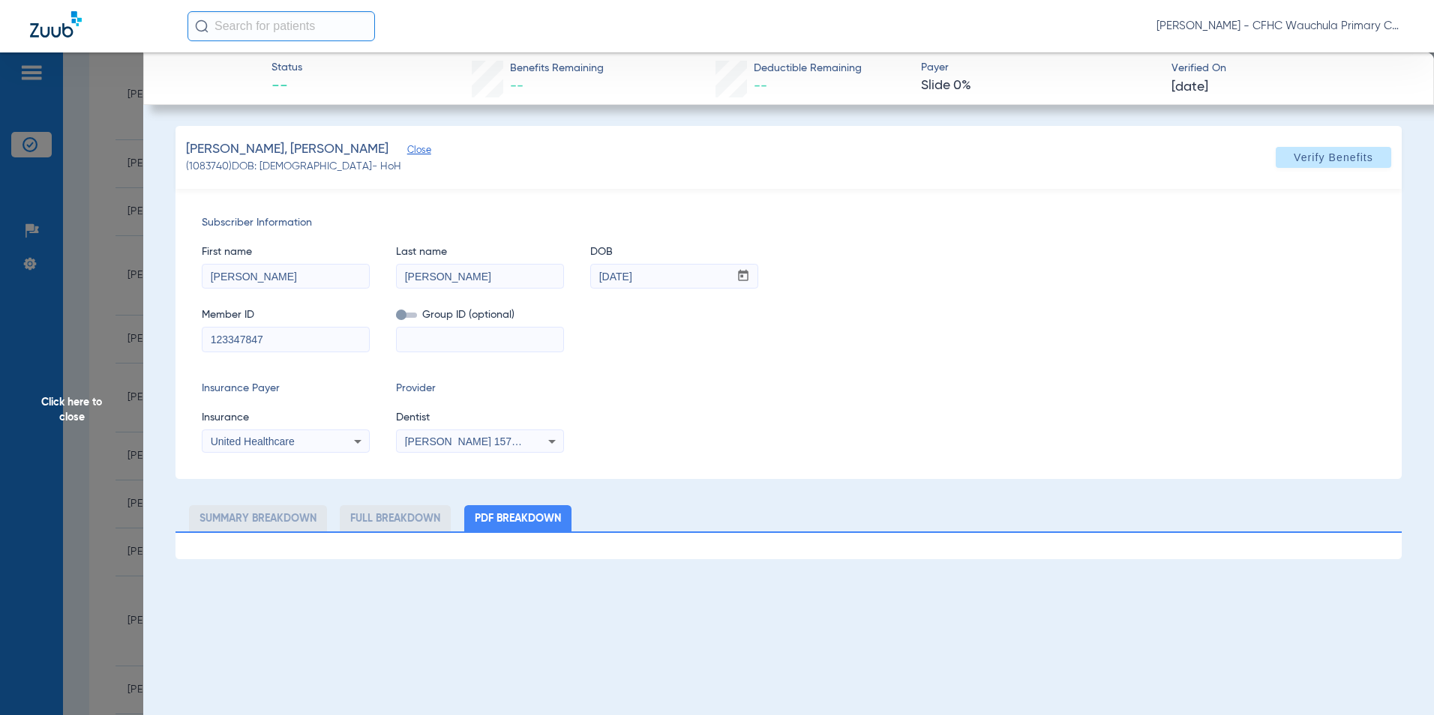
click at [721, 415] on div "Insurance Payer Insurance United Healthcare Provider Dentist Richard Cocchieri …" at bounding box center [789, 417] width 1174 height 72
click at [1324, 159] on span "Verify Benefits" at bounding box center [1333, 157] width 79 height 12
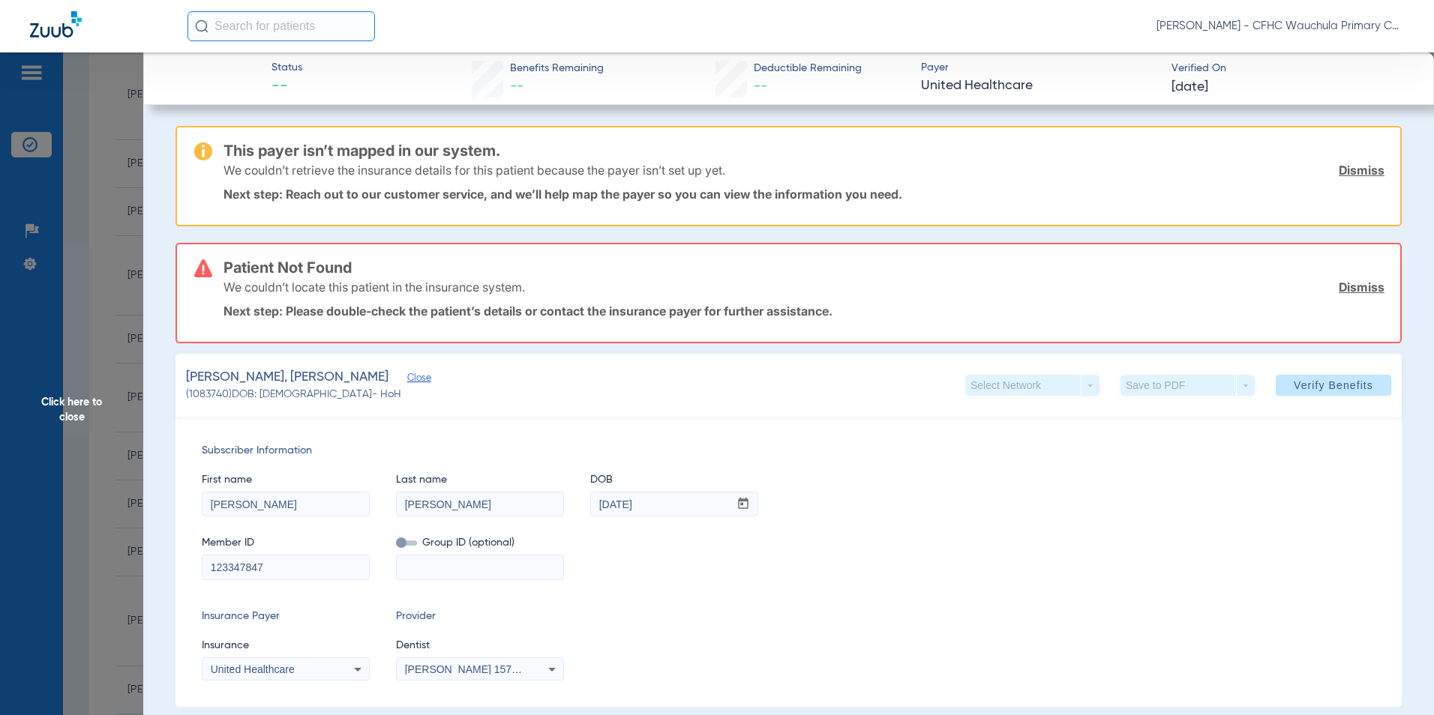
drag, startPoint x: 1348, startPoint y: 170, endPoint x: 1324, endPoint y: 211, distance: 47.3
click at [1348, 170] on link "Dismiss" at bounding box center [1362, 170] width 46 height 15
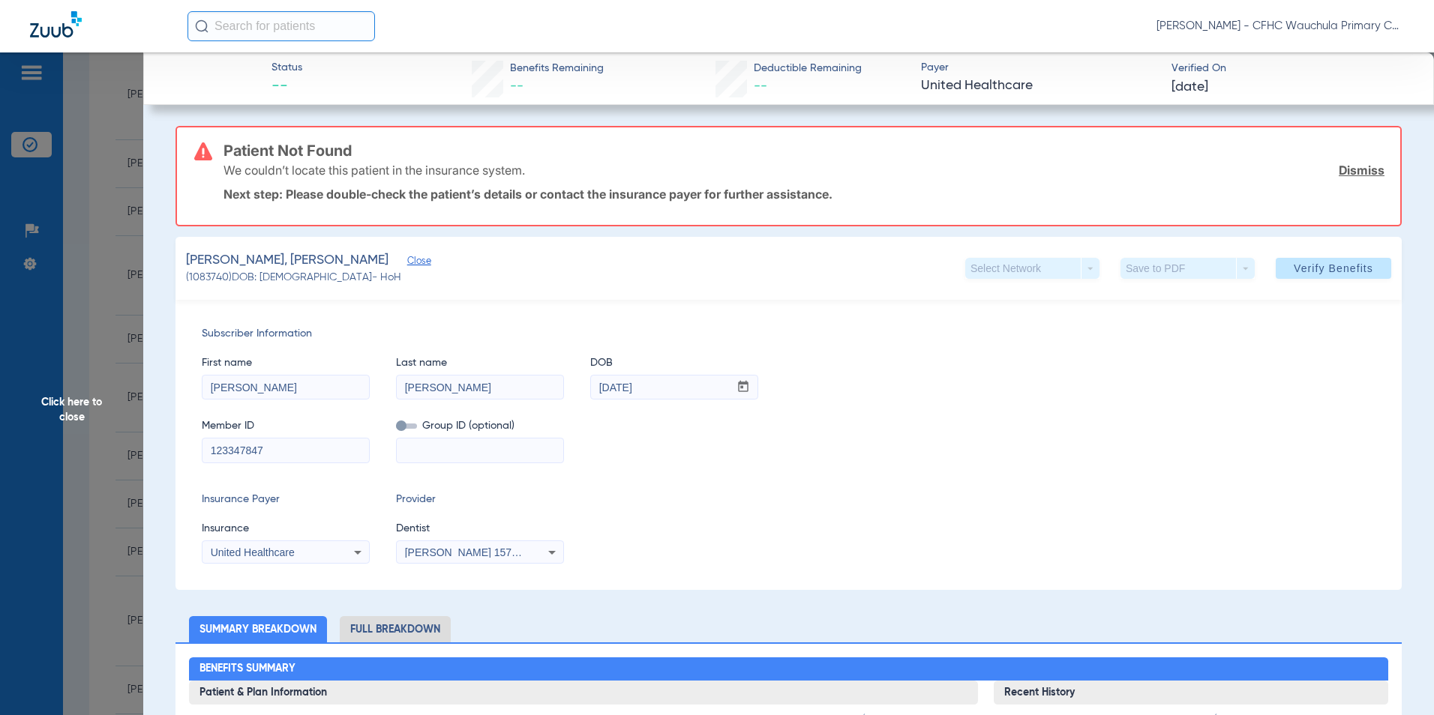
click at [1351, 170] on link "Dismiss" at bounding box center [1362, 170] width 46 height 15
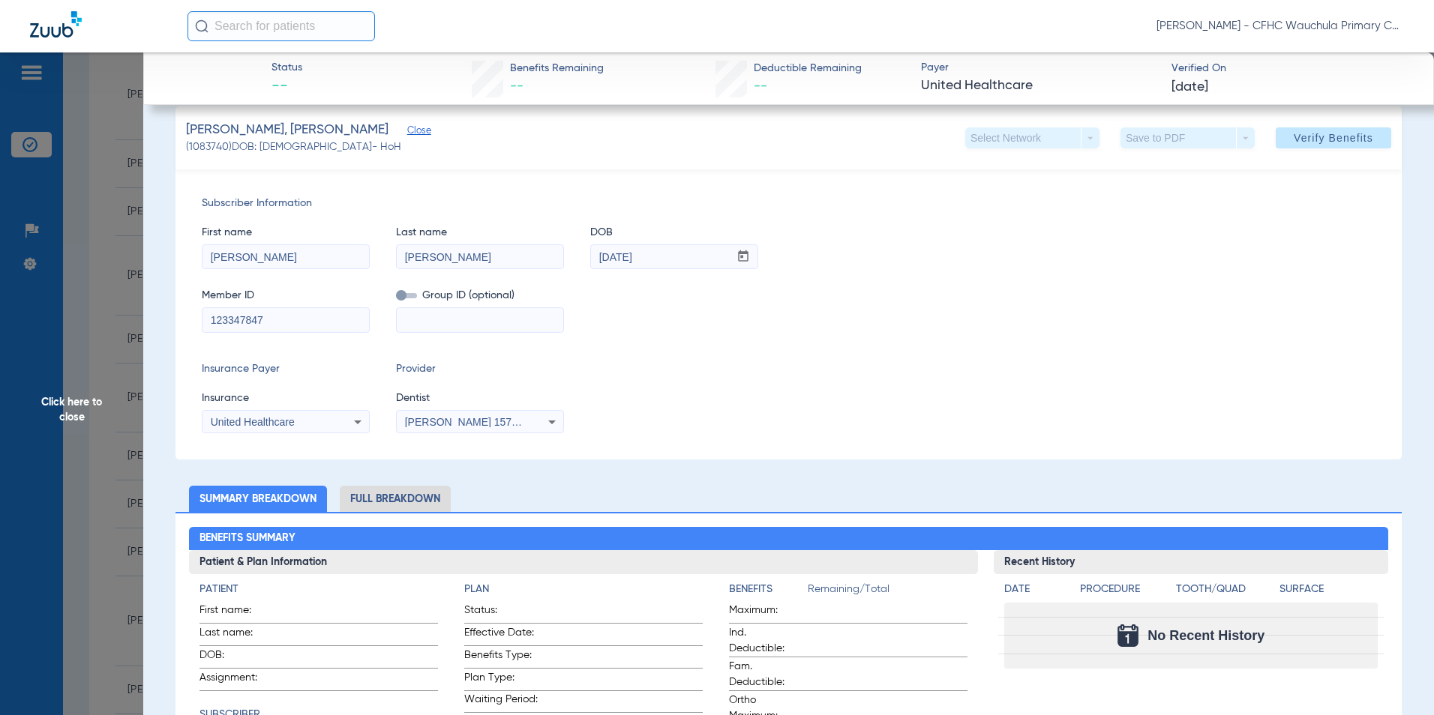
scroll to position [0, 0]
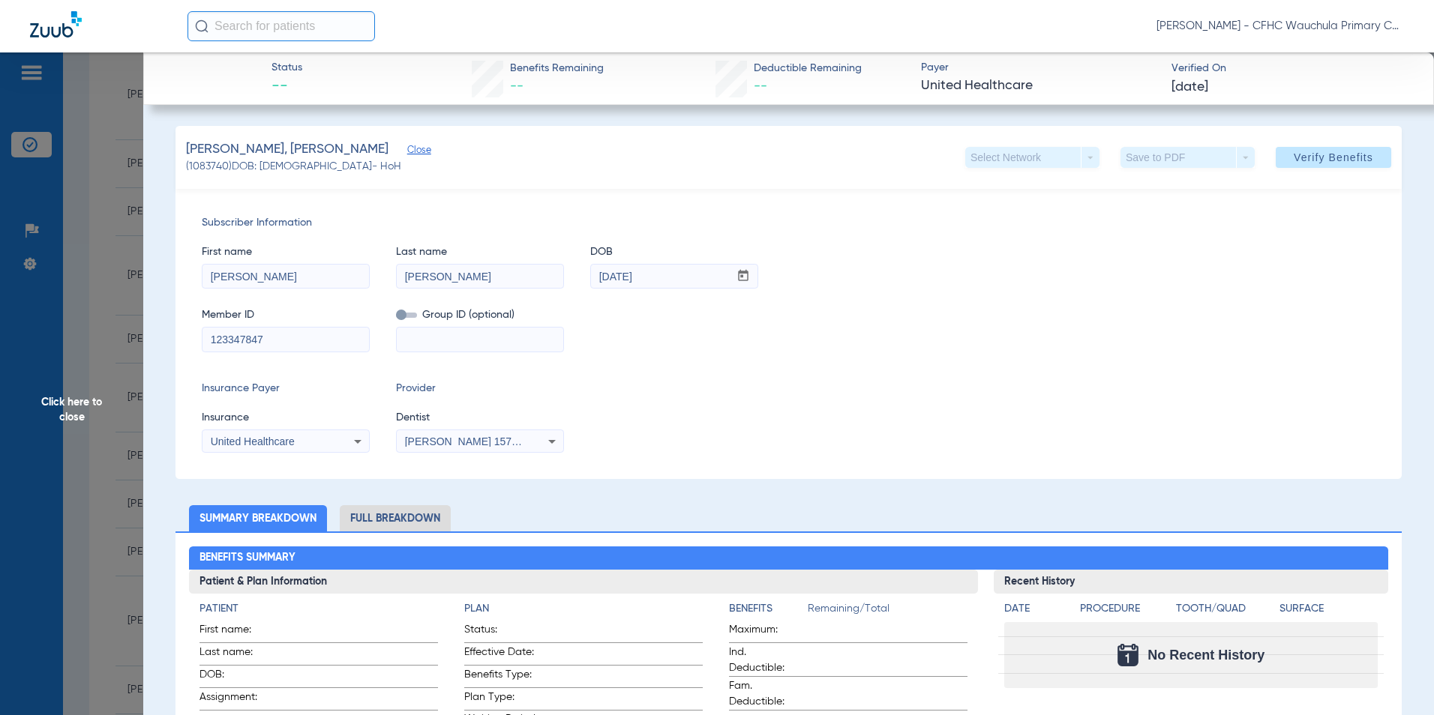
click at [244, 442] on span "United Healthcare" at bounding box center [253, 442] width 84 height 12
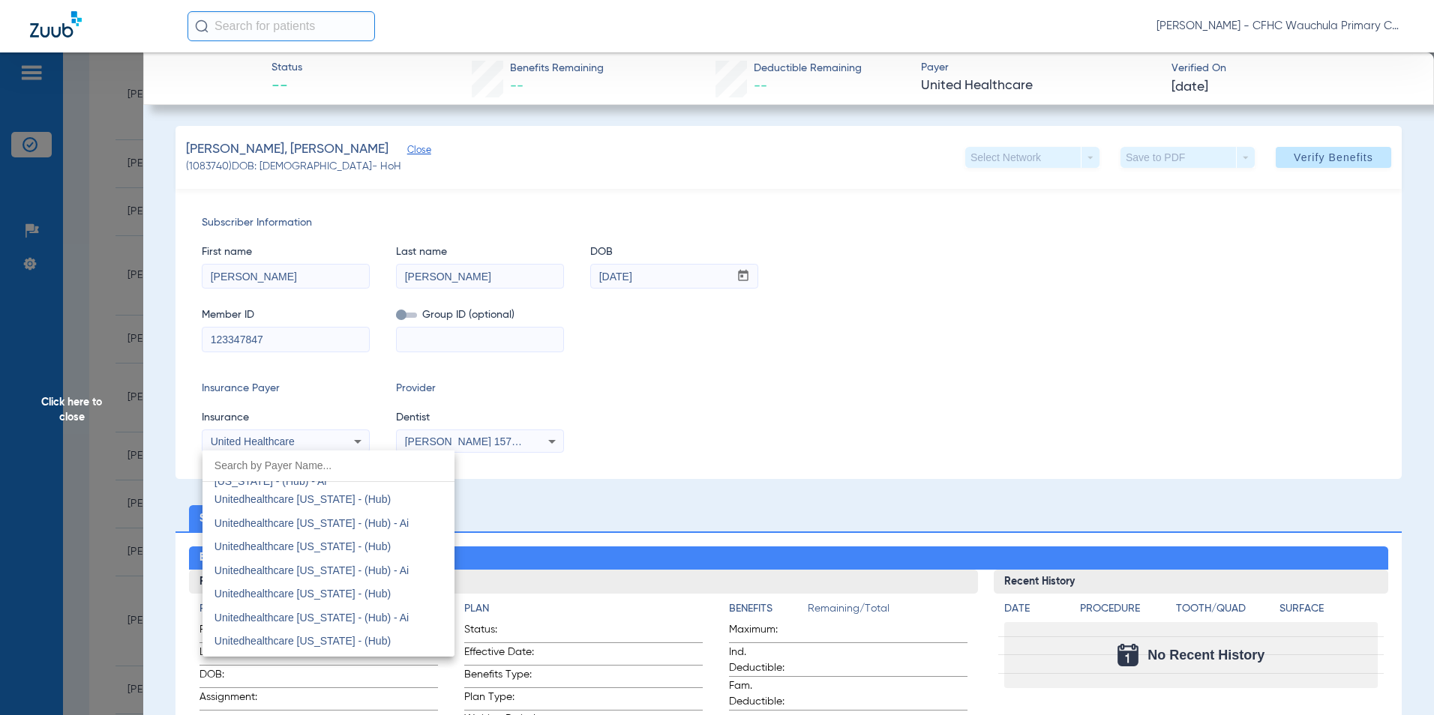
scroll to position [9750, 0]
click at [318, 527] on span "Unitedhealthcare [US_STATE] - (Hub)" at bounding box center [302, 523] width 176 height 12
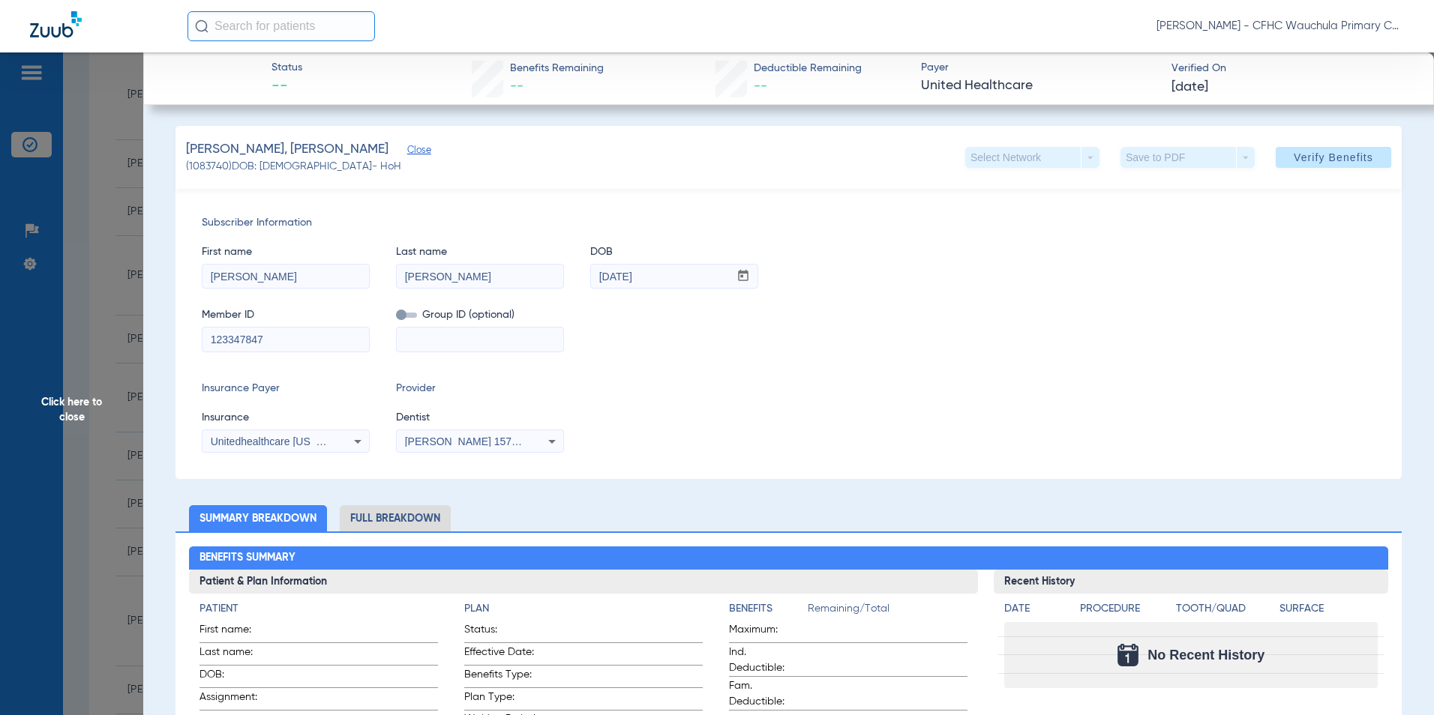
click at [745, 370] on div "Subscriber Information First name [PERSON_NAME] Last name [PERSON_NAME] mm / dd…" at bounding box center [788, 334] width 1226 height 290
click at [1299, 159] on span "Verify Benefits" at bounding box center [1333, 157] width 79 height 12
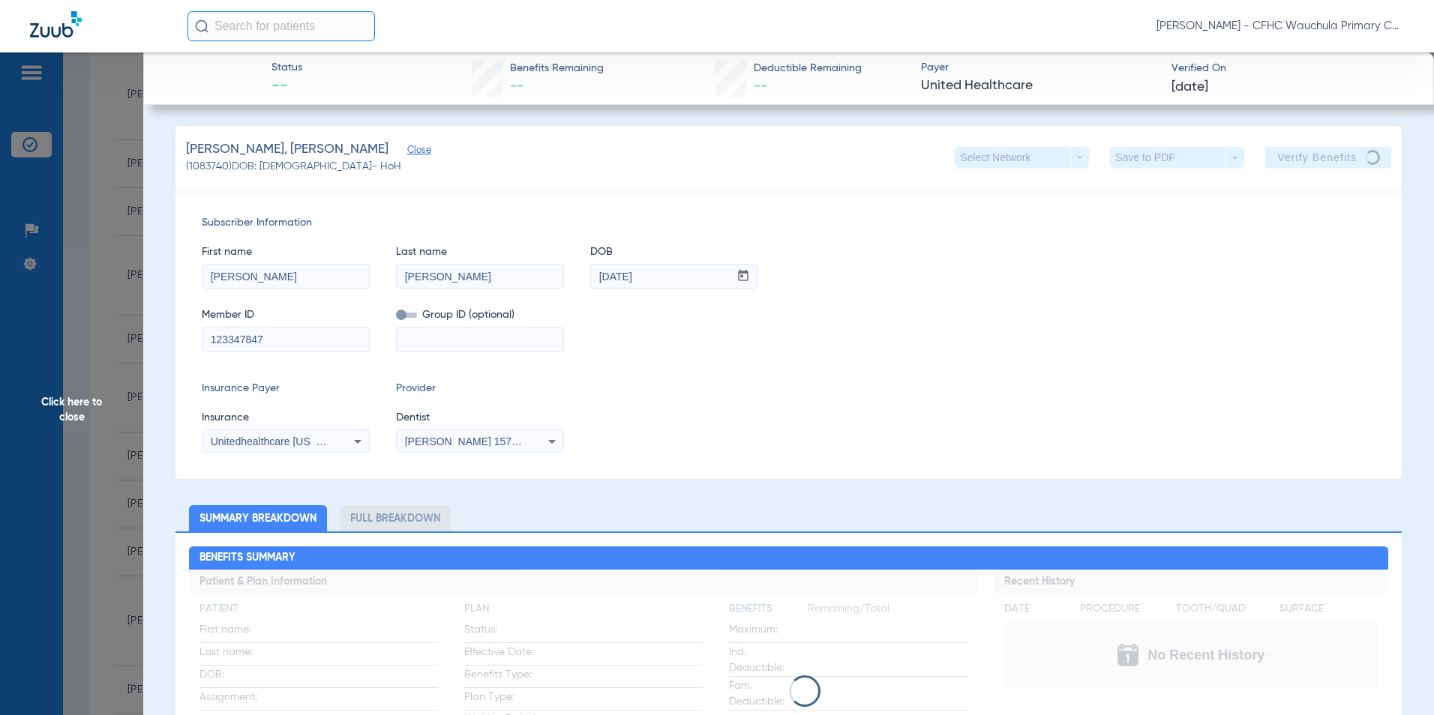
click at [76, 405] on span "Click here to close" at bounding box center [71, 409] width 143 height 715
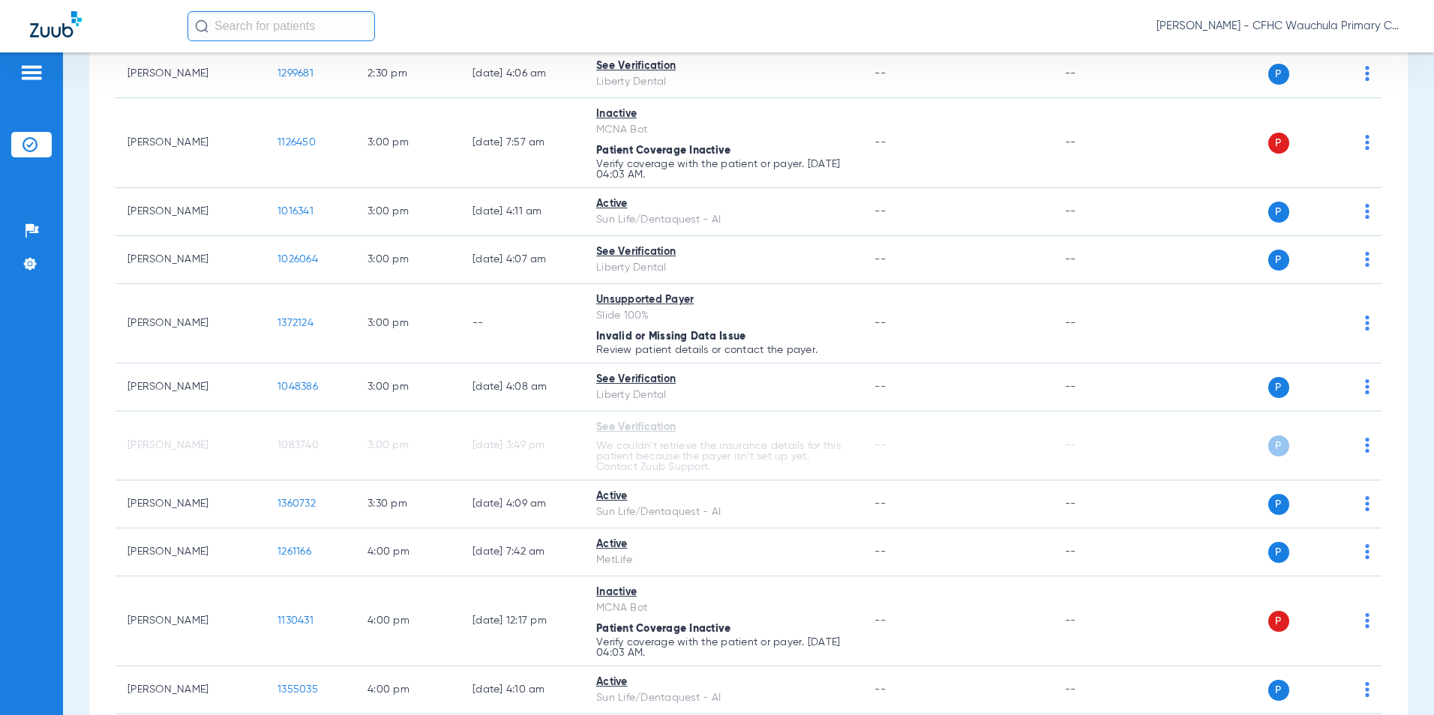
scroll to position [2625, 0]
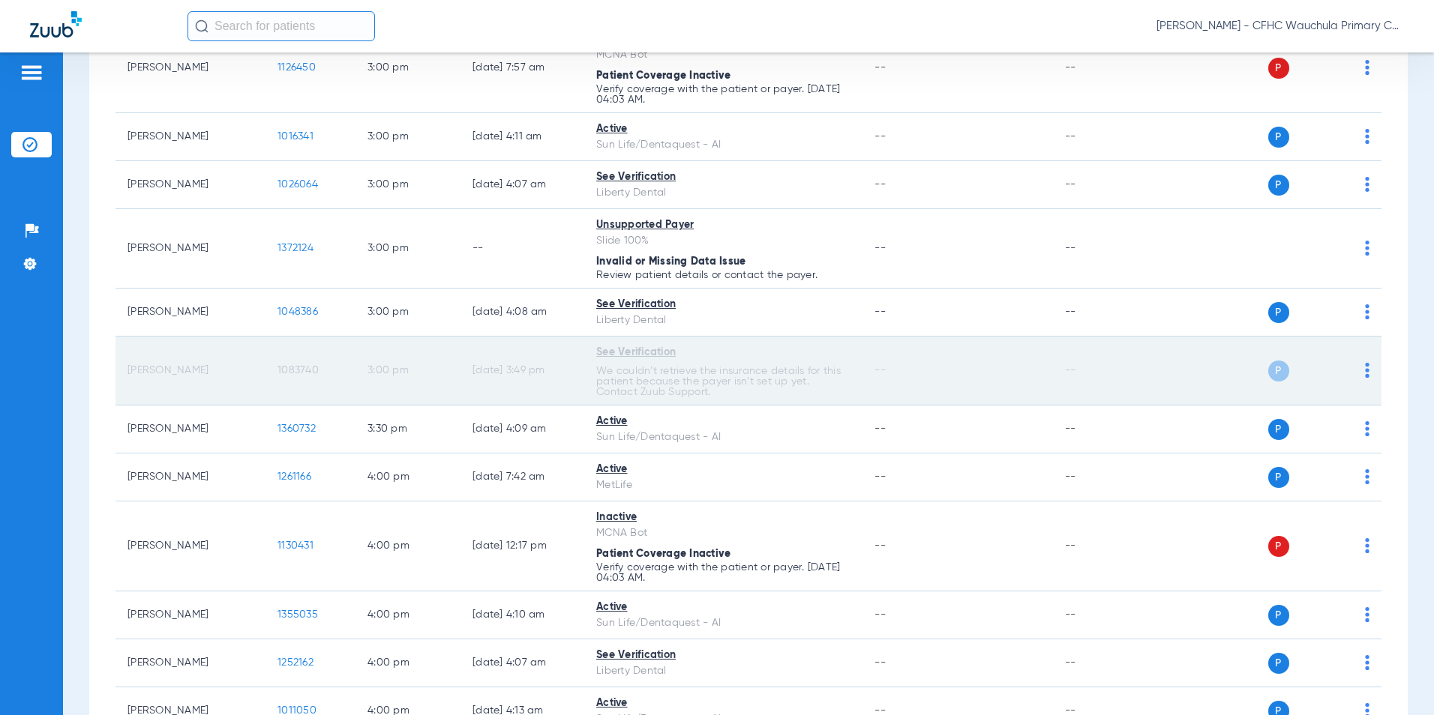
click at [293, 372] on span "1083740" at bounding box center [297, 370] width 41 height 10
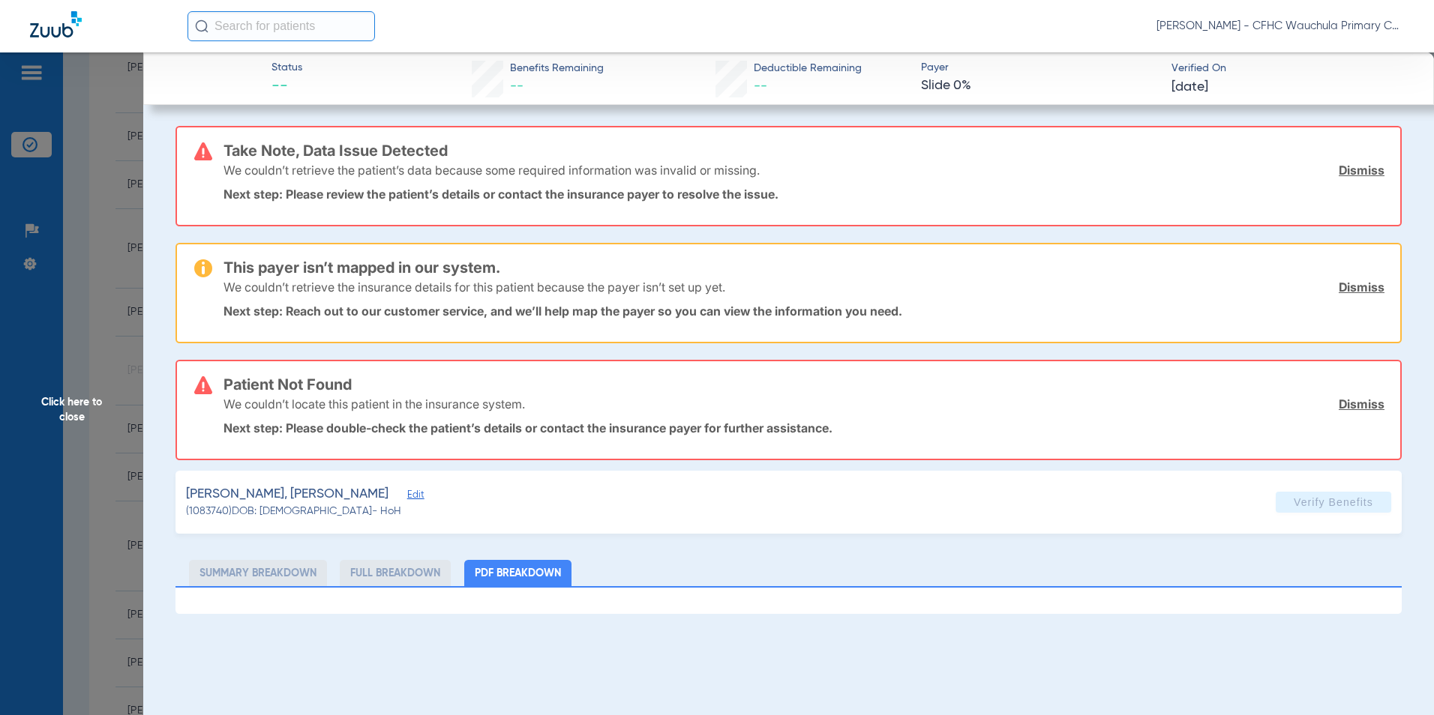
click at [407, 497] on span "Edit" at bounding box center [413, 497] width 13 height 14
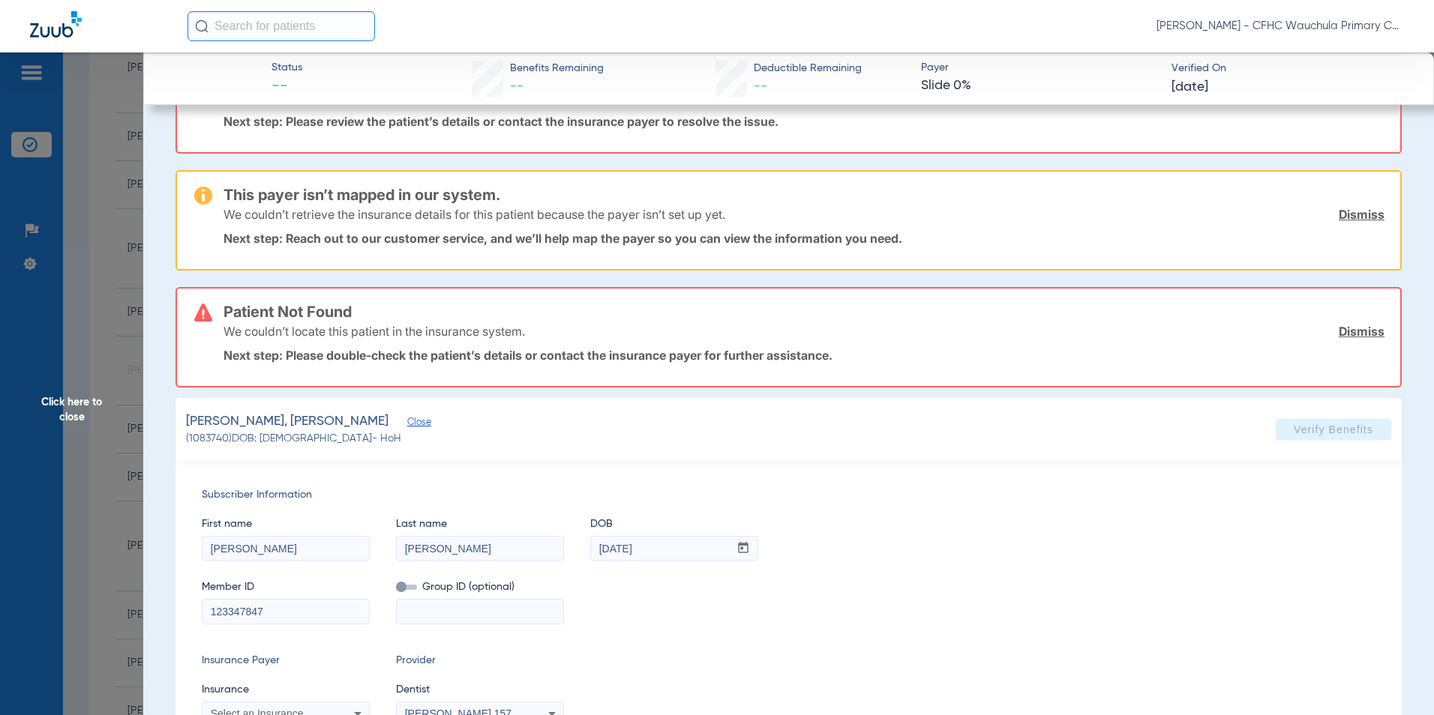
scroll to position [136, 0]
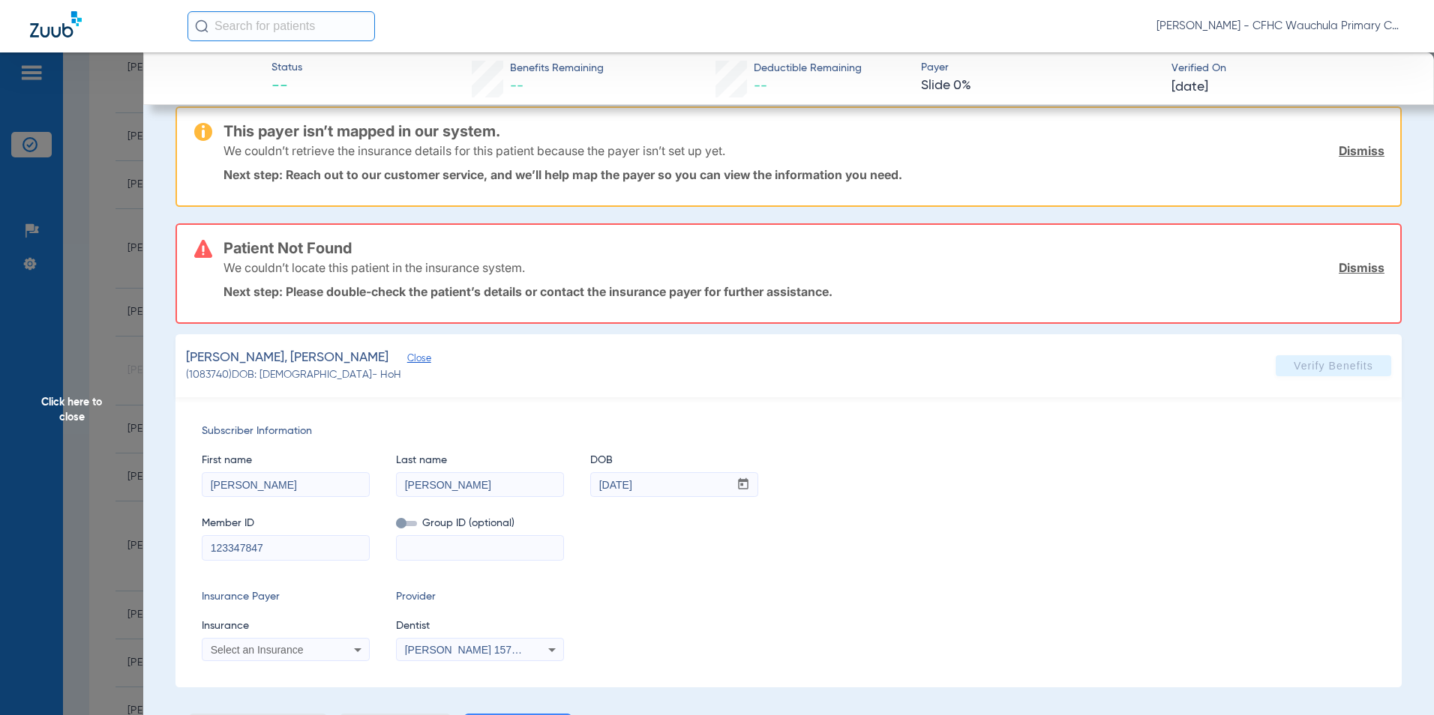
click at [211, 642] on div "Select an Insurance" at bounding box center [285, 650] width 166 height 18
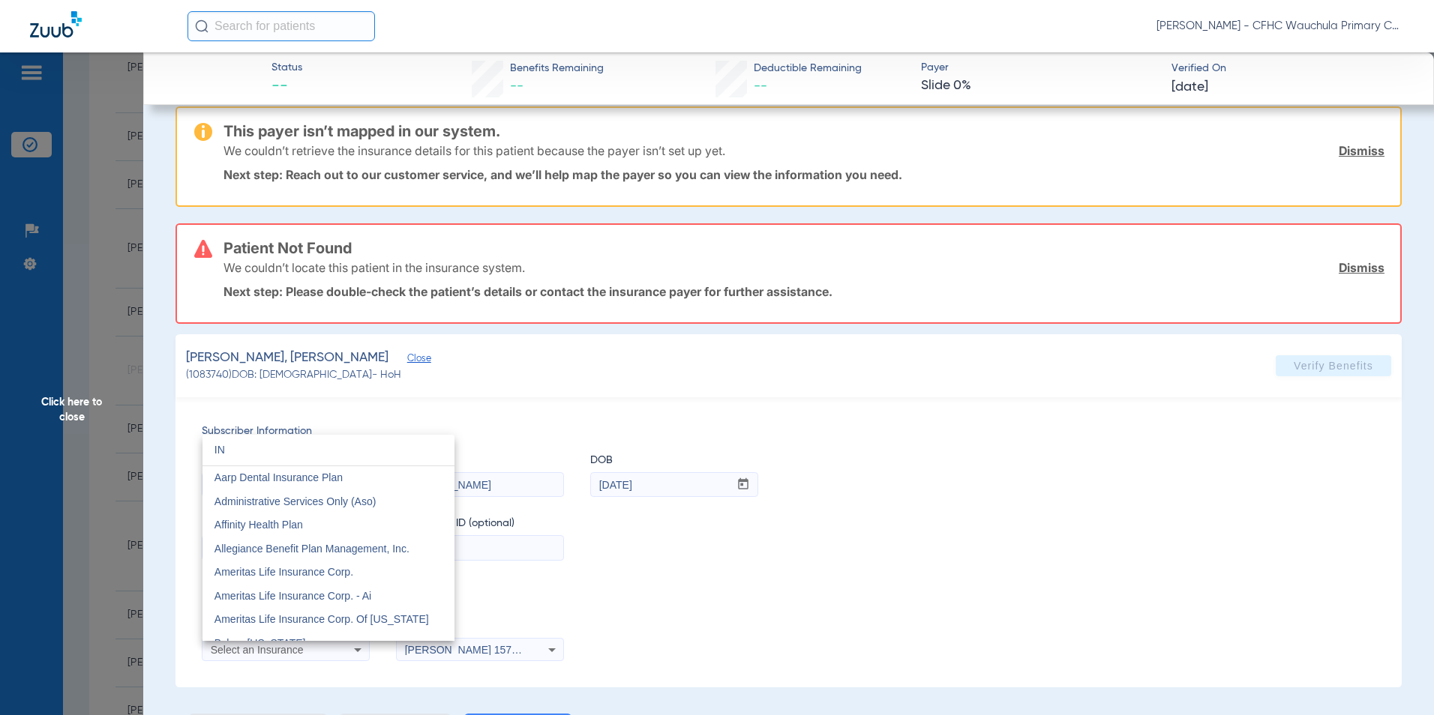
type input "I"
type input "UNITED"
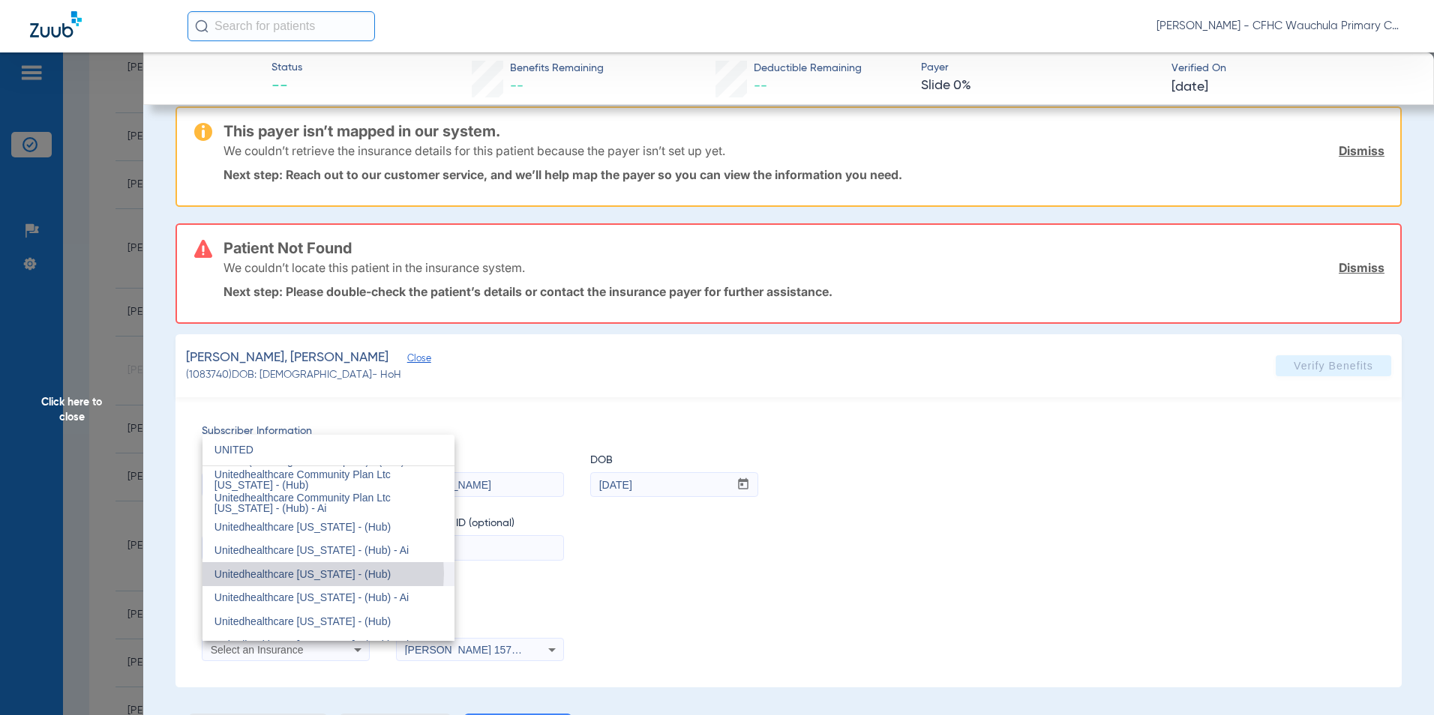
click at [322, 574] on span "Unitedhealthcare [US_STATE] - (Hub)" at bounding box center [302, 574] width 176 height 12
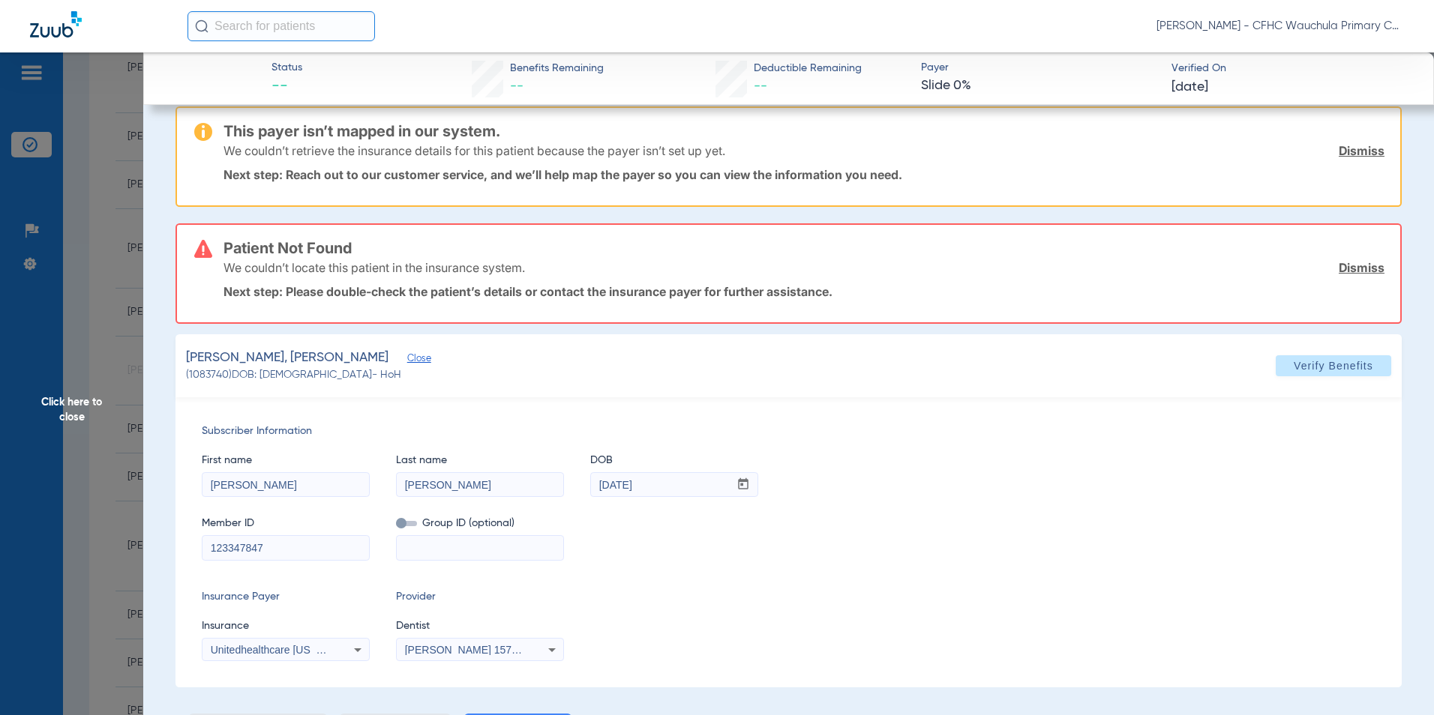
scroll to position [19, 0]
drag, startPoint x: 704, startPoint y: 574, endPoint x: 871, endPoint y: 538, distance: 171.1
click at [706, 573] on div "Subscriber Information First name [PERSON_NAME] Last name [PERSON_NAME] mm / dd…" at bounding box center [788, 542] width 1226 height 290
click at [1308, 362] on span "Verify Benefits" at bounding box center [1333, 366] width 79 height 12
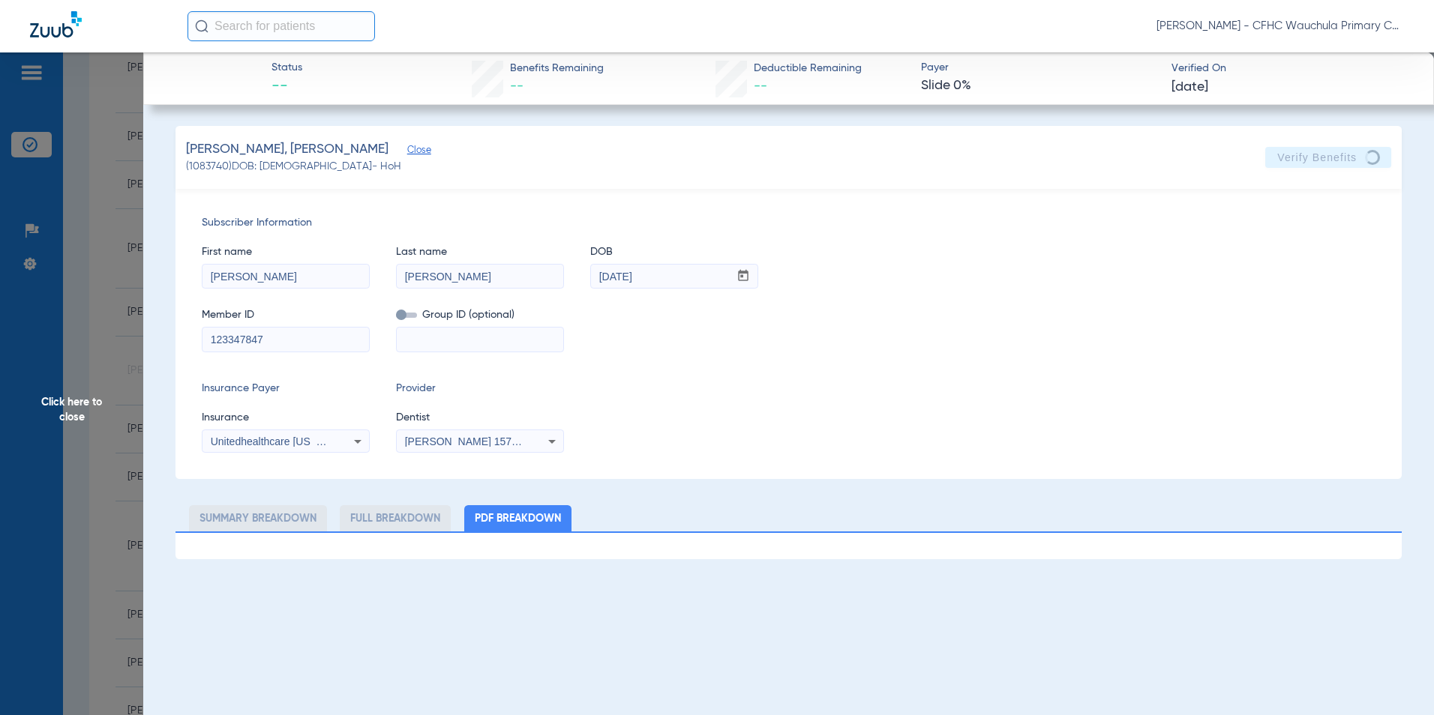
scroll to position [0, 0]
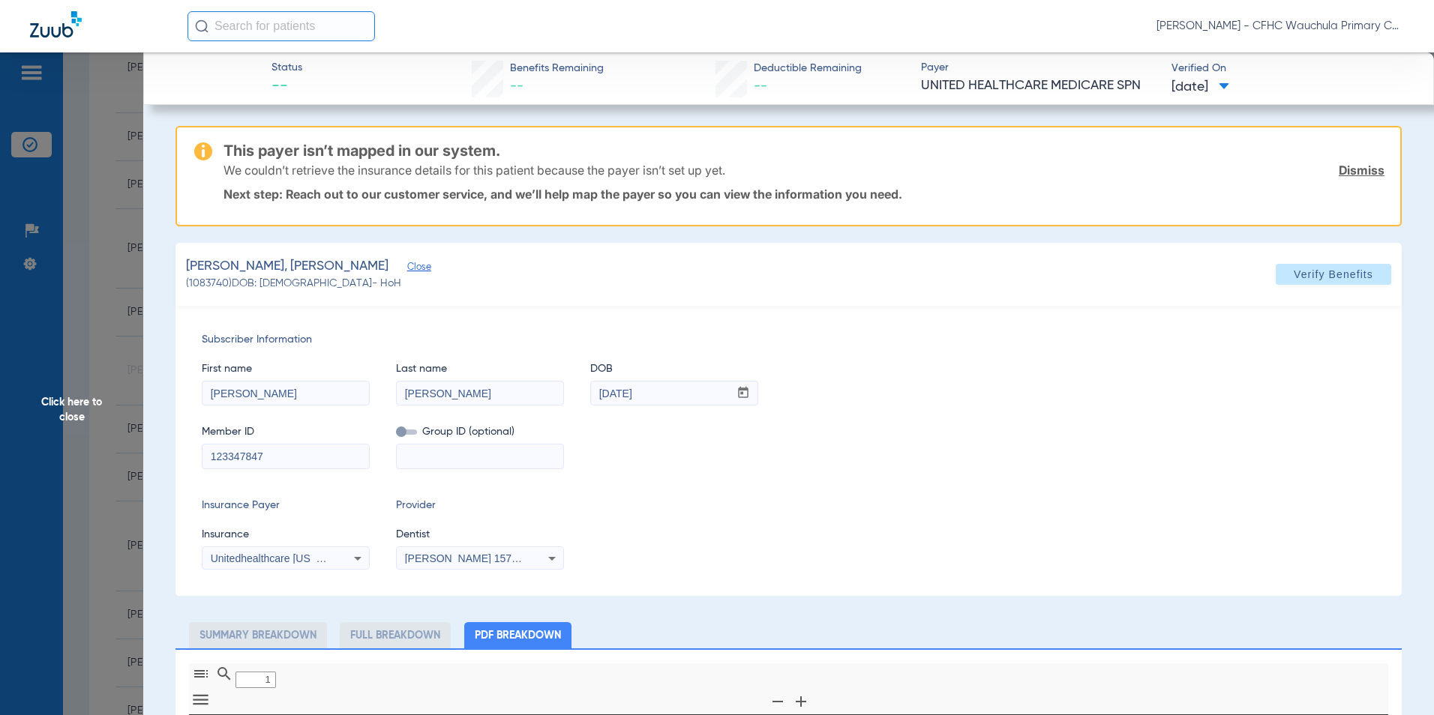
type input "0"
select select "page-width"
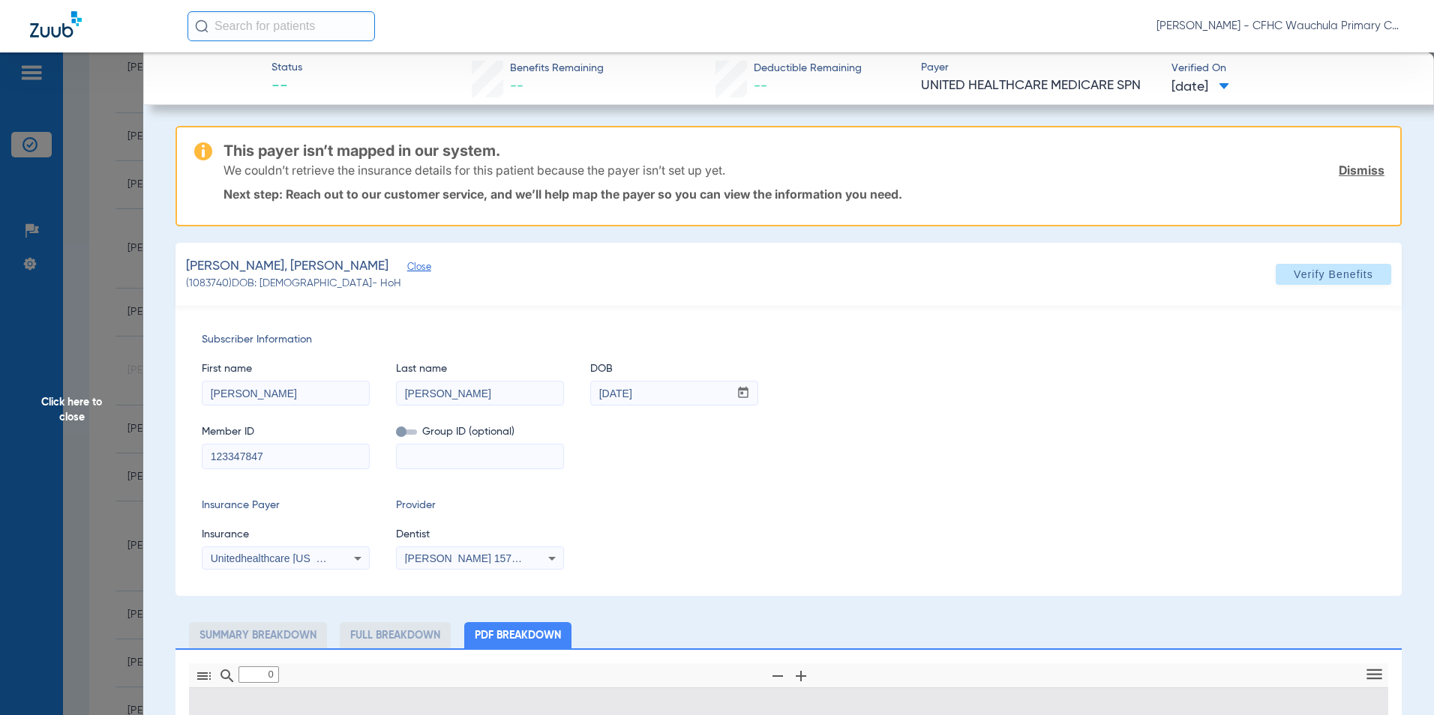
type input "1"
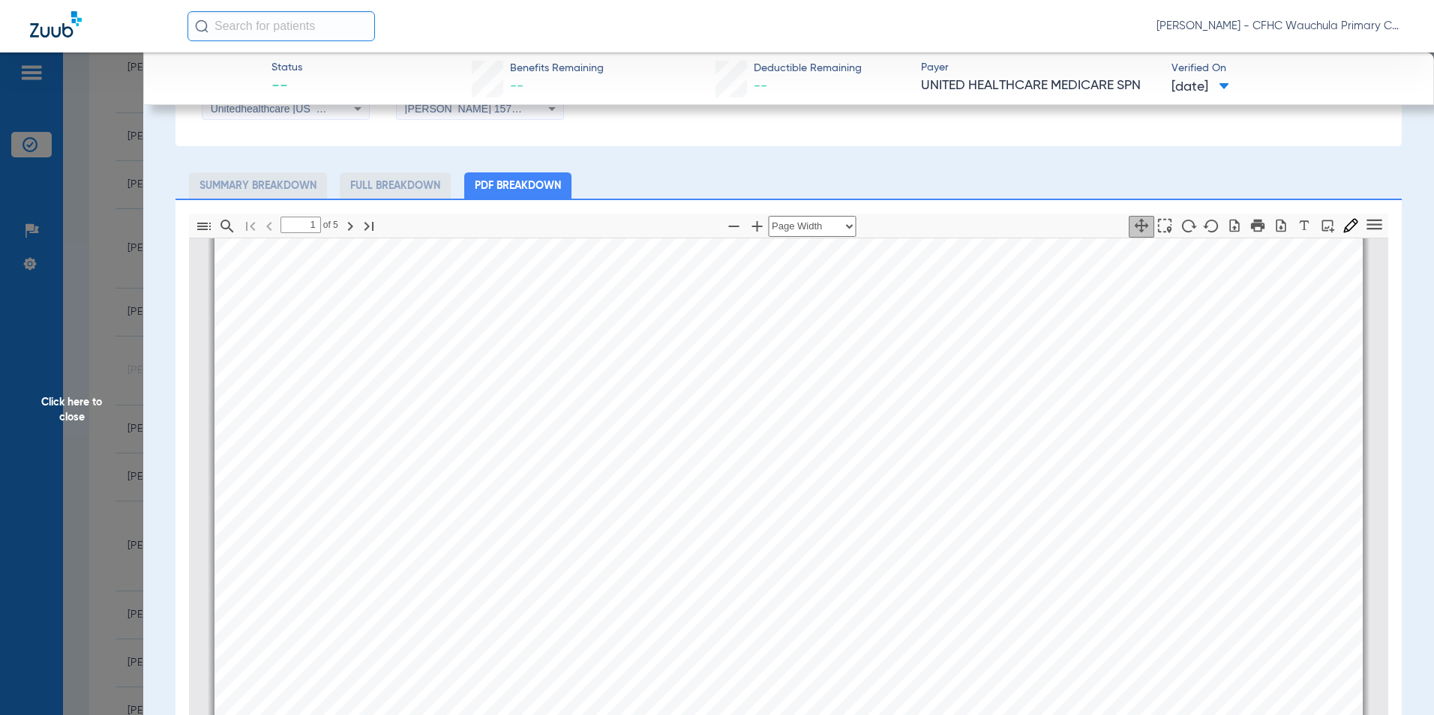
scroll to position [157, 0]
drag, startPoint x: 1271, startPoint y: 226, endPoint x: 1110, endPoint y: 322, distance: 188.0
click at [1276, 226] on icon "button" at bounding box center [1281, 225] width 10 height 13
drag, startPoint x: 64, startPoint y: 403, endPoint x: 184, endPoint y: 412, distance: 120.3
click at [65, 403] on span "Click here to close" at bounding box center [71, 409] width 143 height 715
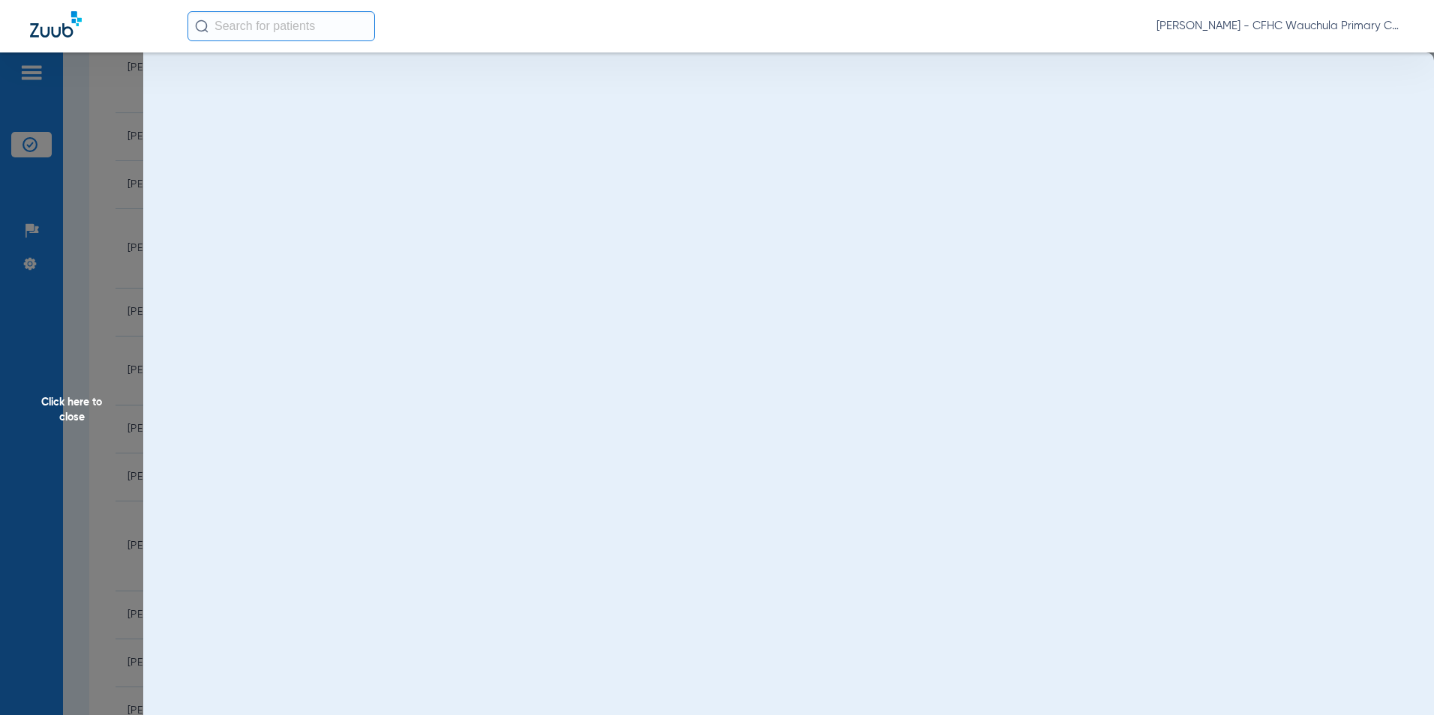
scroll to position [0, 0]
